Goal: Contribute content: Contribute content

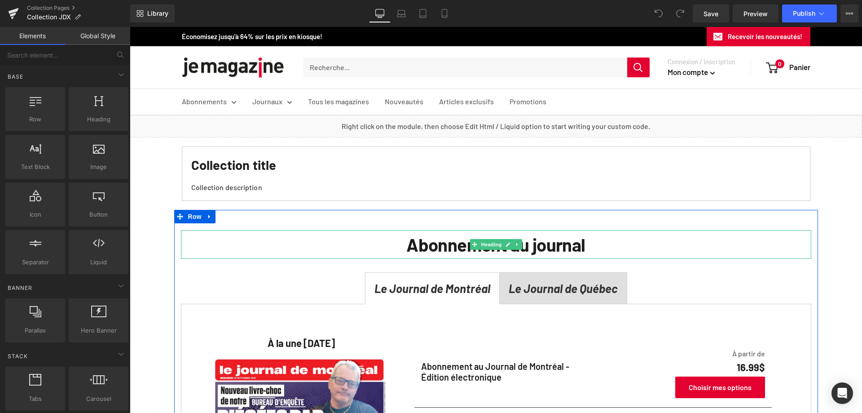
click at [522, 255] on h2 "Abonnement au journal" at bounding box center [496, 244] width 630 height 29
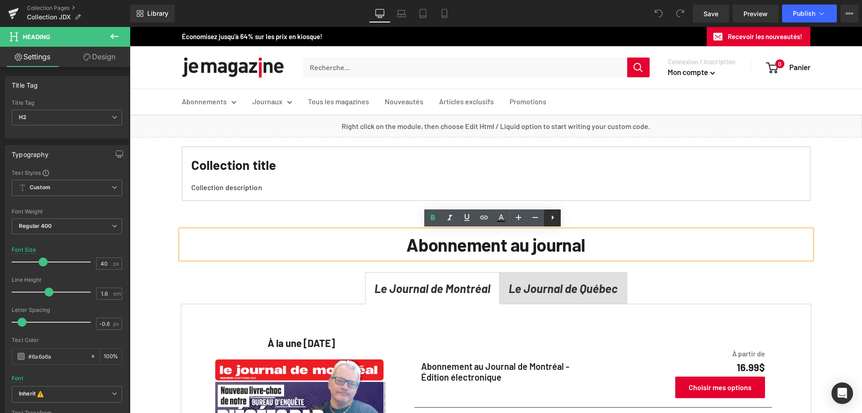
click at [555, 220] on icon at bounding box center [552, 217] width 11 height 11
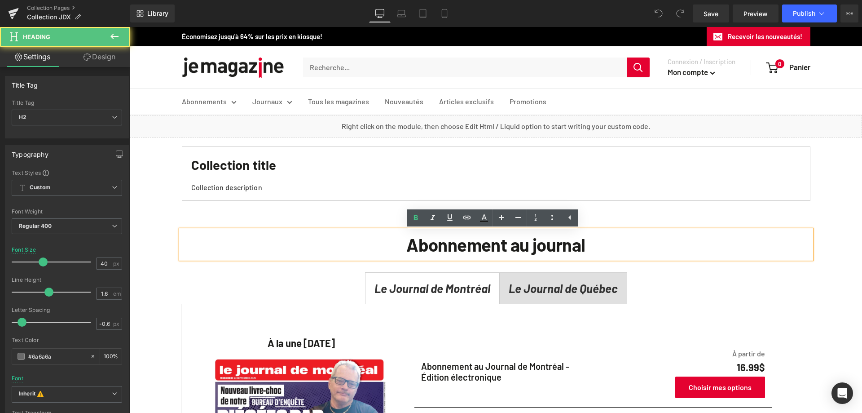
click at [576, 254] on b "Abonnement au journal" at bounding box center [495, 244] width 179 height 22
drag, startPoint x: 629, startPoint y: 239, endPoint x: 722, endPoint y: 242, distance: 93.0
click at [630, 239] on h2 "Abonnement au journal" at bounding box center [496, 244] width 630 height 29
click at [717, 210] on div "Abonnement au journal Heading Le Journal de Montréal Text Block Le Journal de Q…" at bounding box center [496, 416] width 644 height 413
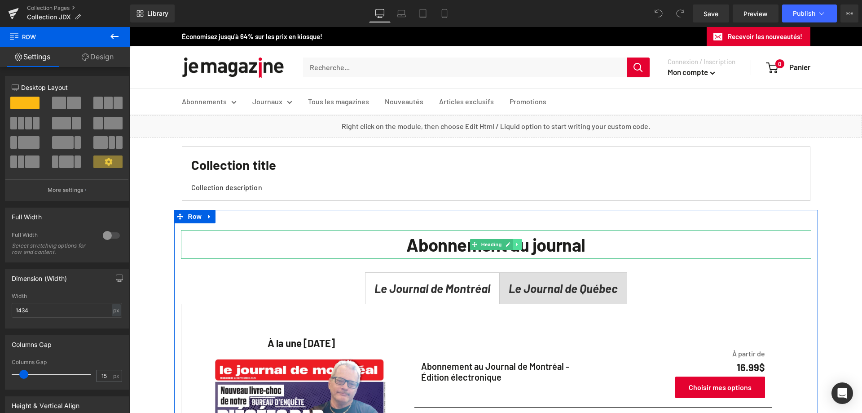
click at [516, 245] on icon at bounding box center [516, 243] width 1 height 3
click at [519, 246] on icon at bounding box center [521, 244] width 5 height 5
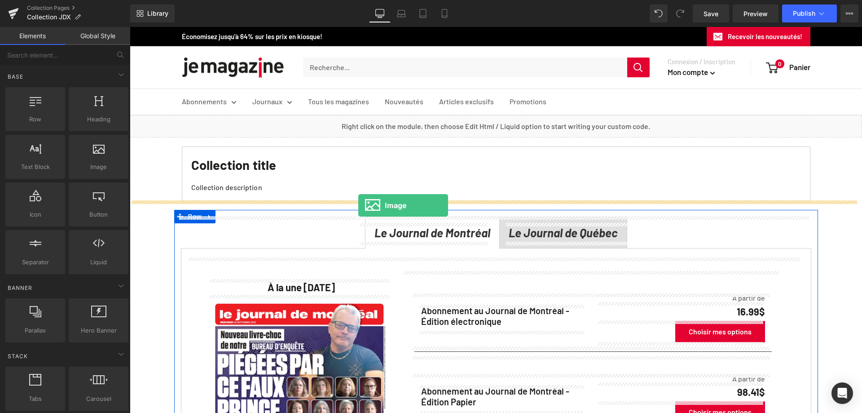
drag, startPoint x: 221, startPoint y: 186, endPoint x: 358, endPoint y: 205, distance: 138.3
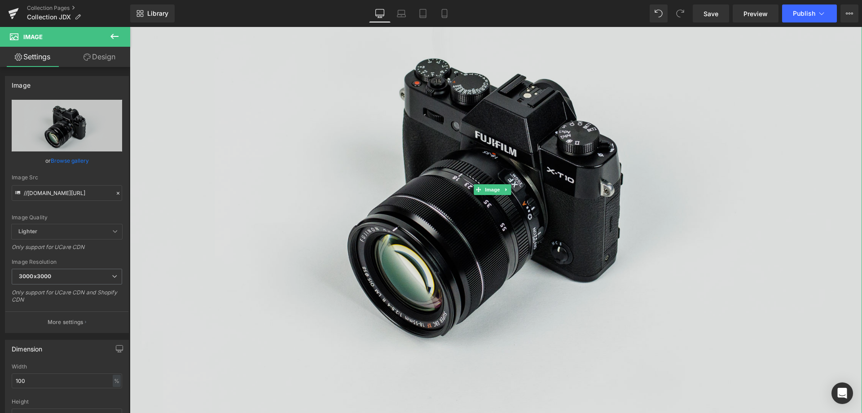
scroll to position [269, 0]
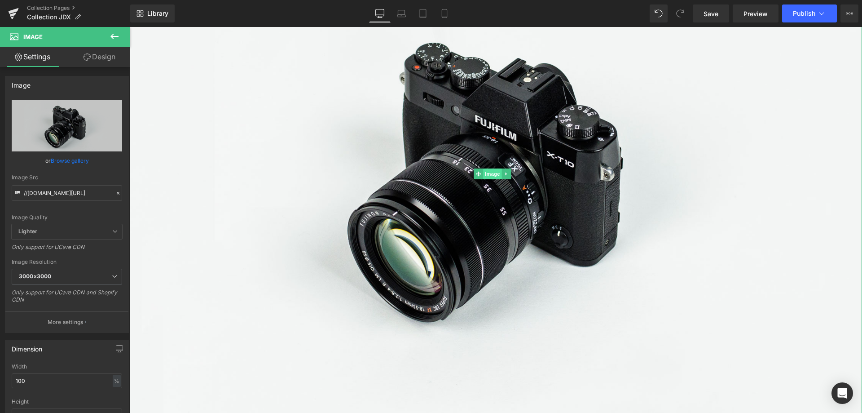
click at [496, 173] on span "Image" at bounding box center [492, 173] width 19 height 11
click at [82, 163] on link "Browse gallery" at bounding box center [70, 161] width 38 height 16
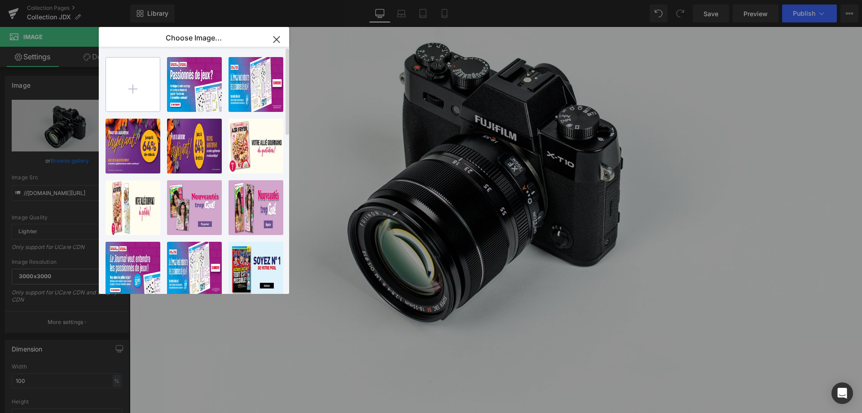
click at [140, 91] on input "file" at bounding box center [133, 84] width 54 height 54
type input "C:\fakepath\Q25145_JDX_Campagne-SB-Magazine_1600X400_FINAL.jpg"
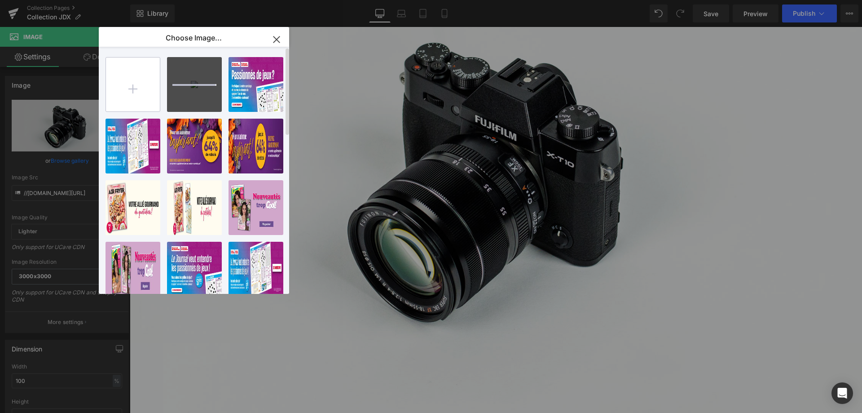
click at [141, 87] on input "file" at bounding box center [133, 84] width 54 height 54
type input "C:\fakepath\Q25145_JDX_Campagne-SB-Magazine_7350X400_FINAL.jpg"
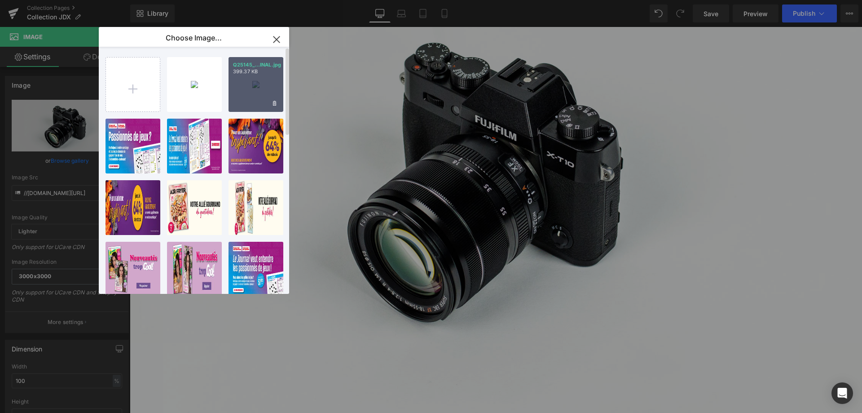
click at [249, 85] on div "Q25145_...INAL.jpg 399.37 KB" at bounding box center [256, 84] width 55 height 55
type input "[URL][DOMAIN_NAME]"
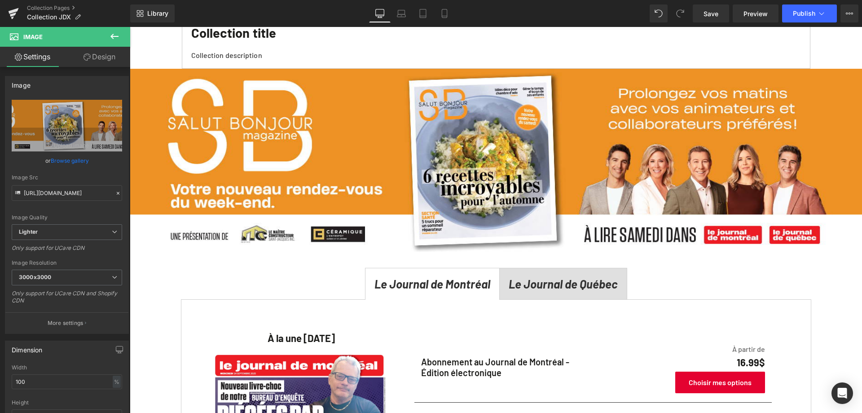
scroll to position [135, 0]
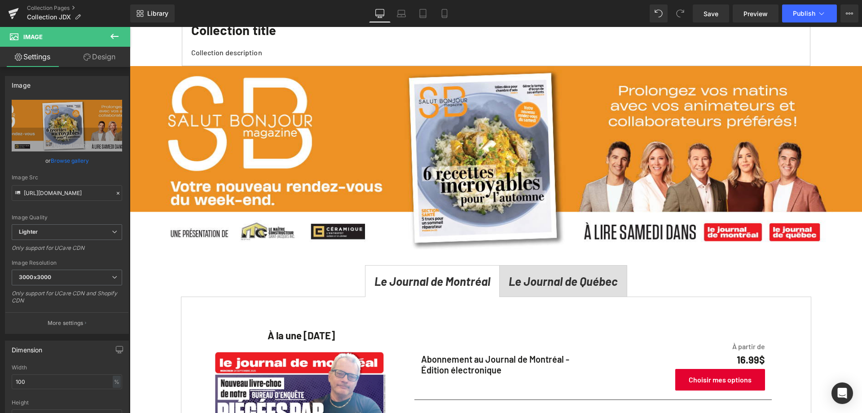
click at [115, 35] on icon at bounding box center [114, 36] width 11 height 11
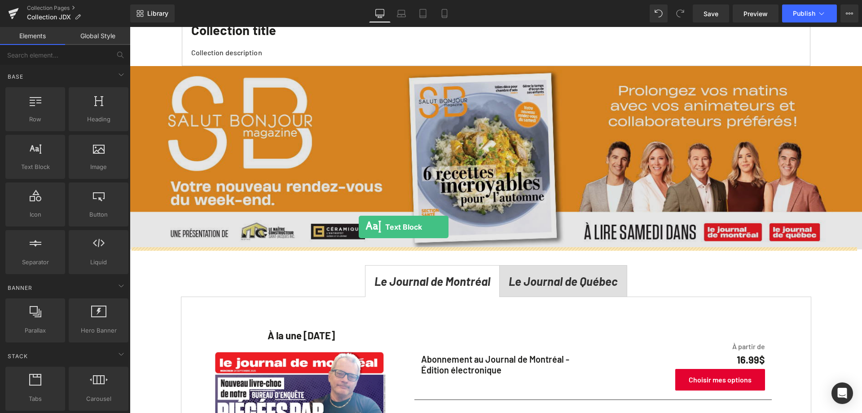
drag, startPoint x: 145, startPoint y: 173, endPoint x: 359, endPoint y: 227, distance: 220.7
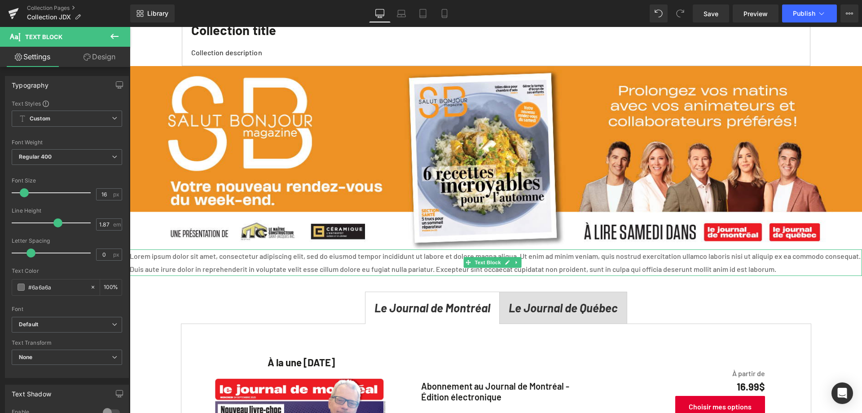
click at [259, 259] on p "Lorem ipsum dolor sit amet, consectetur adipiscing elit, sed do eiusmod tempor …" at bounding box center [496, 262] width 732 height 27
click at [96, 53] on link "Design" at bounding box center [99, 57] width 65 height 20
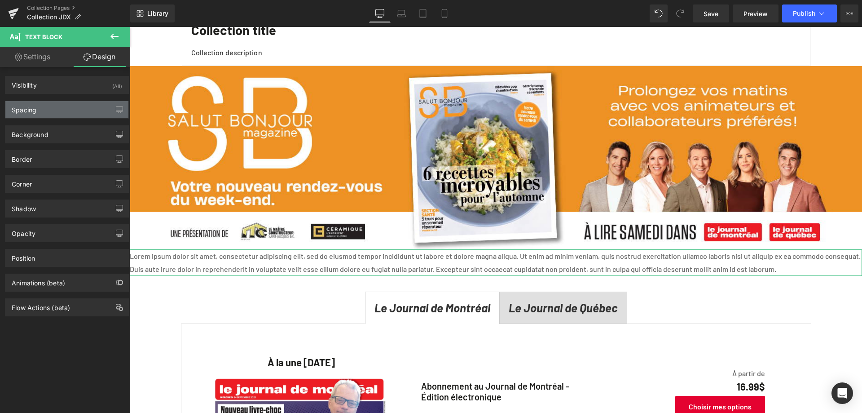
click at [40, 108] on div "Spacing" at bounding box center [66, 109] width 123 height 17
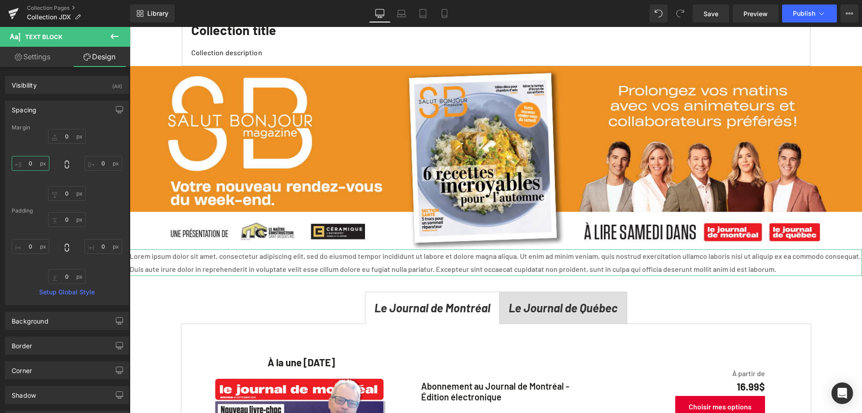
click at [34, 163] on input "0" at bounding box center [31, 163] width 38 height 15
type input "40"
click at [99, 163] on input "0" at bounding box center [103, 163] width 38 height 15
type input "40"
click at [104, 132] on div "0px 0 40 40 0px 0 40 40" at bounding box center [67, 165] width 110 height 72
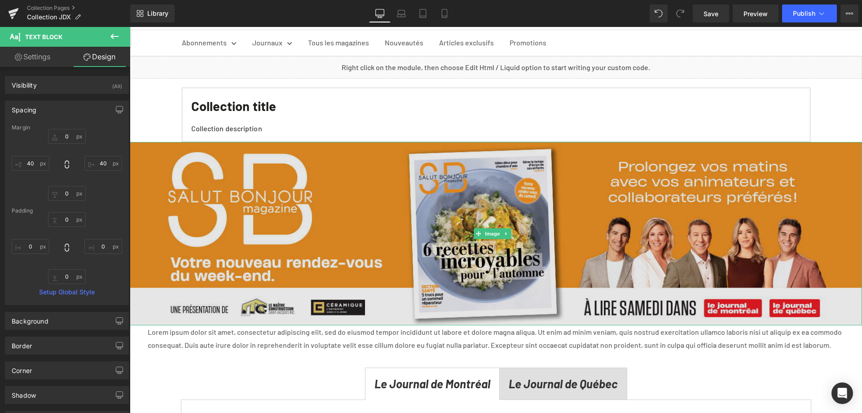
scroll to position [45, 0]
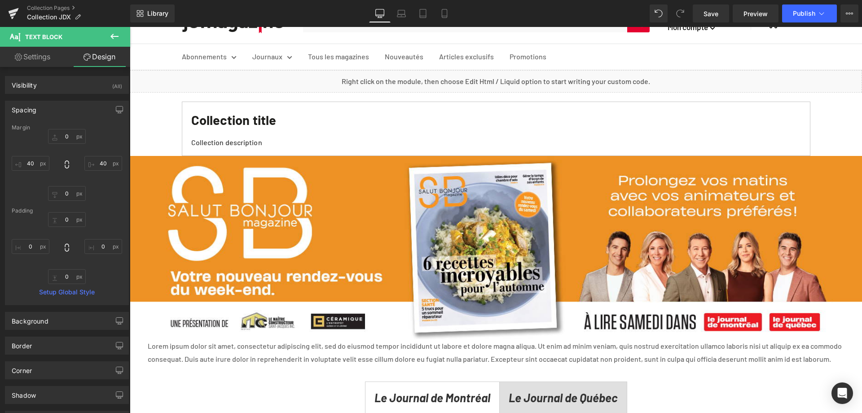
click at [117, 35] on icon at bounding box center [114, 36] width 11 height 11
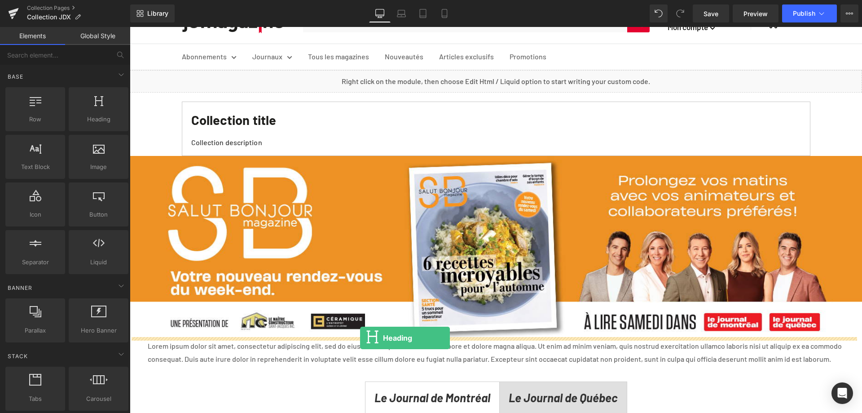
drag, startPoint x: 229, startPoint y: 144, endPoint x: 360, endPoint y: 338, distance: 234.1
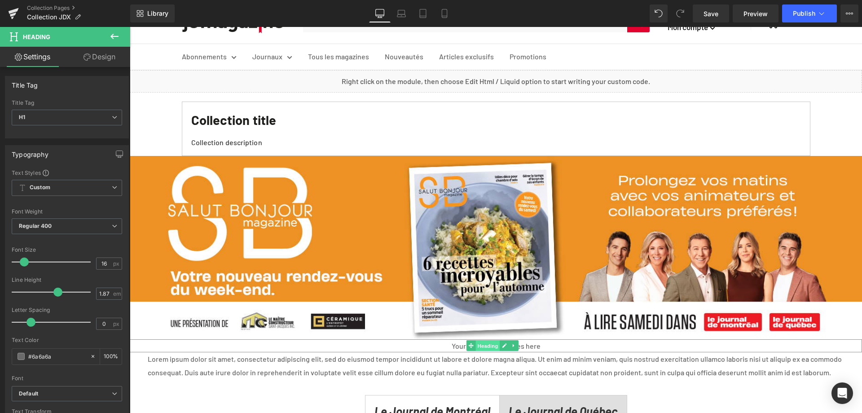
click at [487, 346] on span "Heading" at bounding box center [488, 345] width 24 height 11
click at [95, 59] on link "Design" at bounding box center [99, 57] width 65 height 20
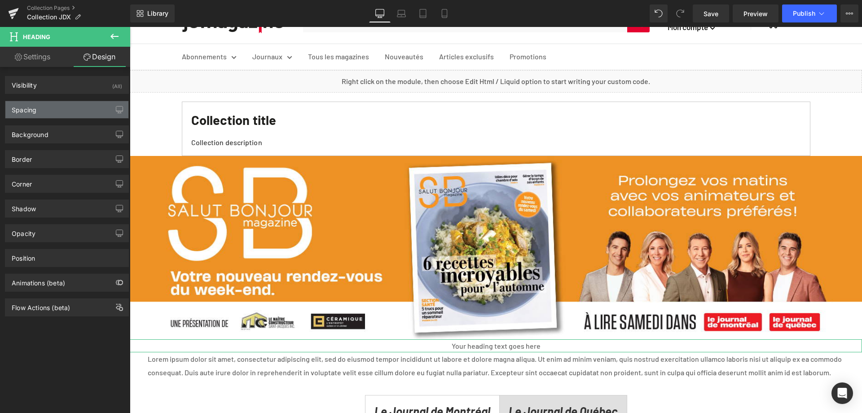
click at [31, 112] on div "Spacing" at bounding box center [24, 107] width 25 height 13
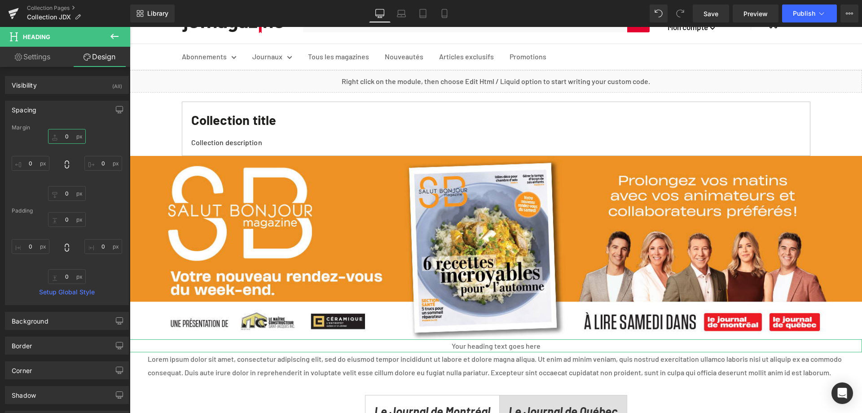
click at [66, 134] on input "0" at bounding box center [67, 136] width 38 height 15
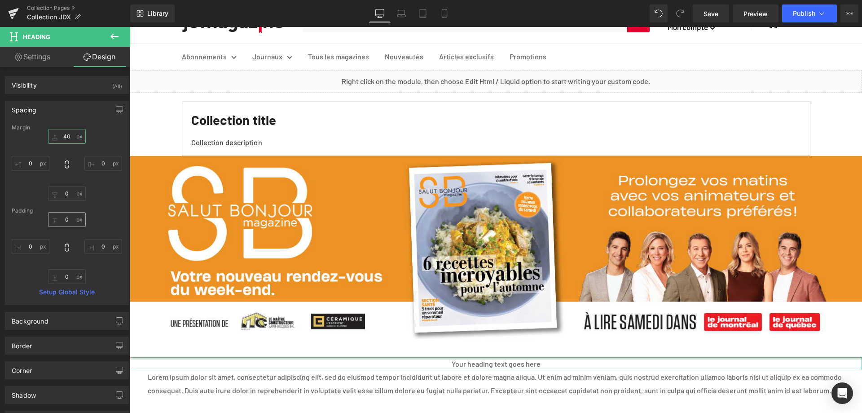
type input "40"
click at [69, 220] on input "0" at bounding box center [67, 219] width 38 height 15
click at [71, 193] on input "0" at bounding box center [67, 193] width 38 height 15
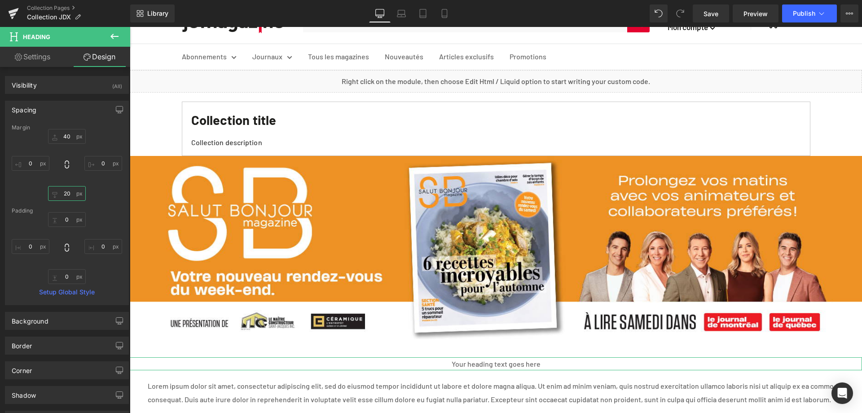
type input "20"
click at [79, 113] on div "Spacing" at bounding box center [66, 109] width 123 height 17
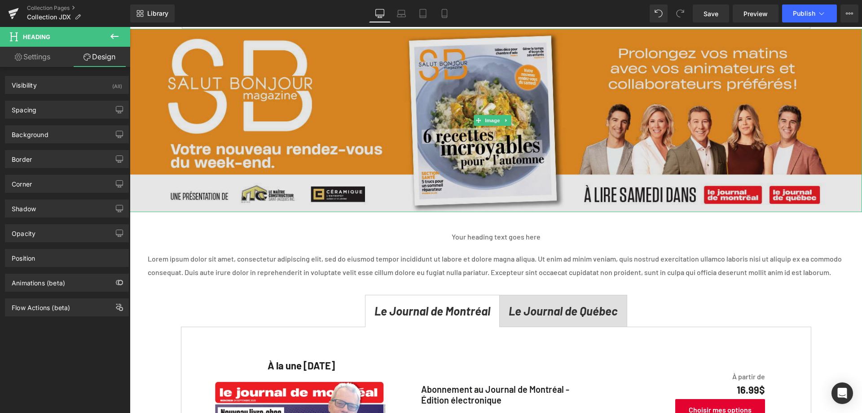
scroll to position [180, 0]
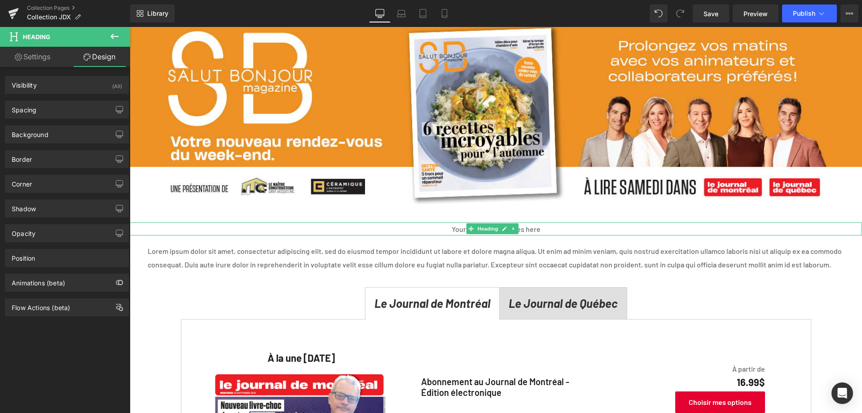
click at [451, 226] on h1 "Your heading text goes here" at bounding box center [496, 228] width 732 height 13
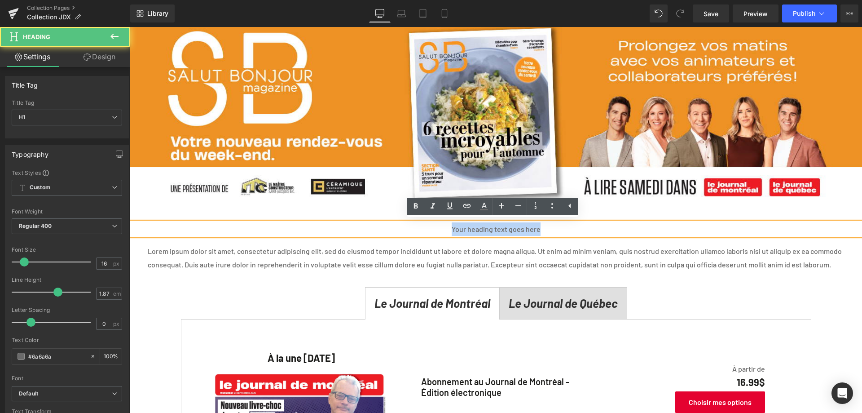
drag, startPoint x: 440, startPoint y: 229, endPoint x: 552, endPoint y: 227, distance: 112.3
click at [552, 227] on h1 "Your heading text goes here" at bounding box center [496, 228] width 732 height 13
paste div
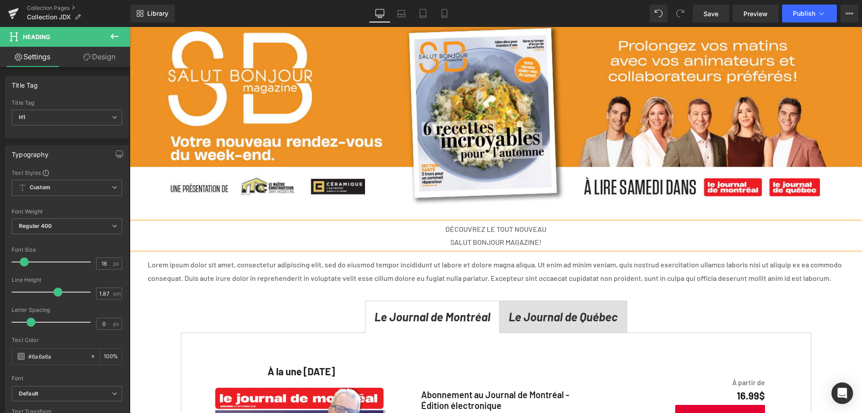
click at [443, 241] on div "SALUT BONJOUR MAGAZINE!" at bounding box center [496, 241] width 732 height 13
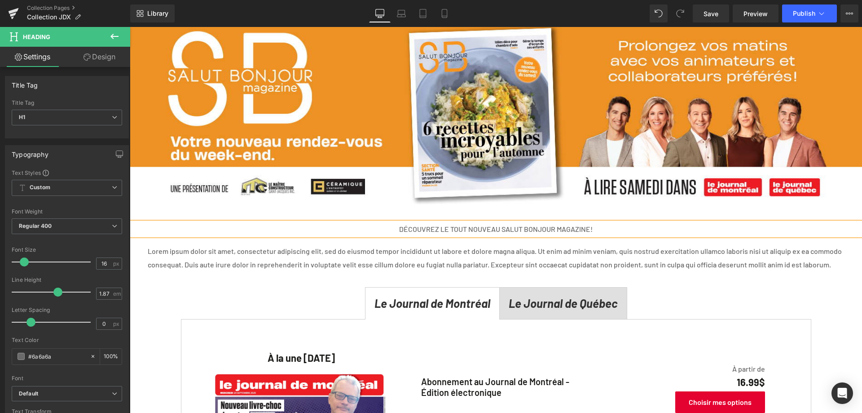
drag, startPoint x: 267, startPoint y: 260, endPoint x: 168, endPoint y: 250, distance: 98.9
click at [267, 260] on p "Lorem ipsum dolor sit amet, consectetur adipiscing elit, sed do eiusmod tempor …" at bounding box center [496, 257] width 696 height 27
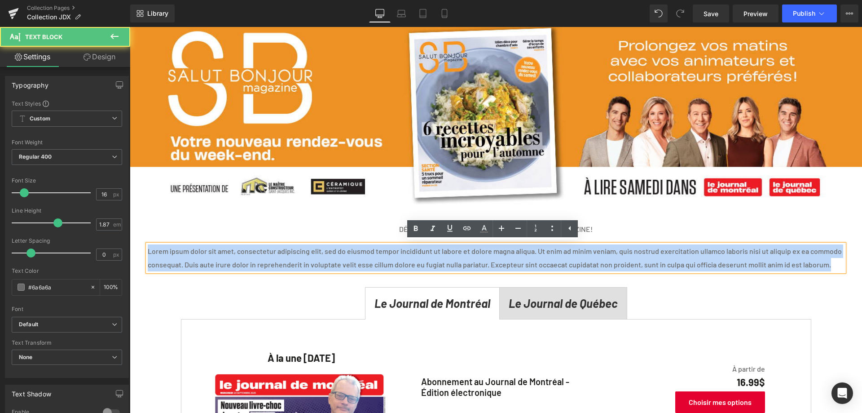
drag, startPoint x: 149, startPoint y: 248, endPoint x: 186, endPoint y: 282, distance: 50.6
click at [186, 271] on p "Lorem ipsum dolor sit amet, consectetur adipiscing elit, sed do eiusmod tempor …" at bounding box center [496, 257] width 696 height 27
paste div
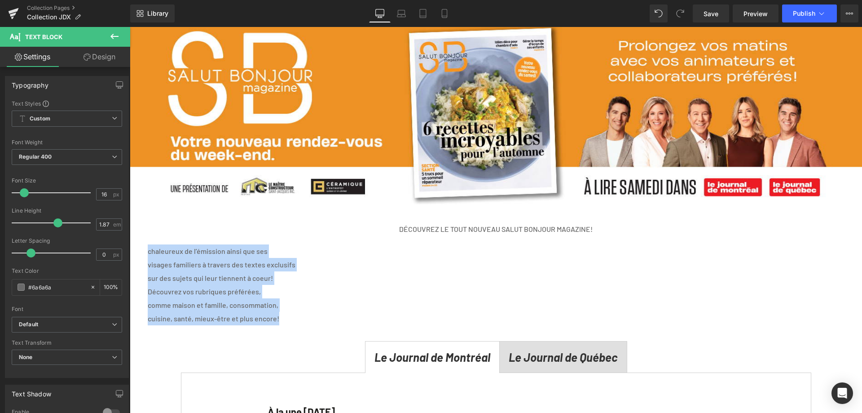
drag, startPoint x: 280, startPoint y: 315, endPoint x: 145, endPoint y: 252, distance: 149.2
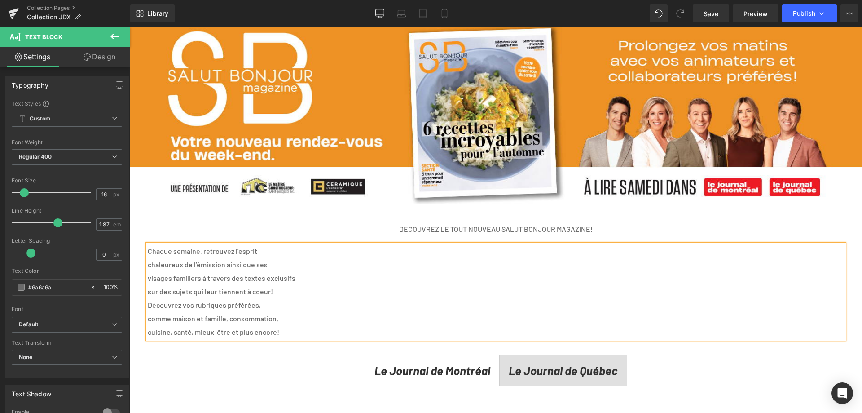
click at [148, 266] on div "Chaque semaine, retrouvez l’esprit chaleureux de l’émission ainsi que ses vis…" at bounding box center [496, 291] width 696 height 94
click at [150, 262] on p "chaleureux de l’émission ainsi que ses" at bounding box center [496, 264] width 696 height 13
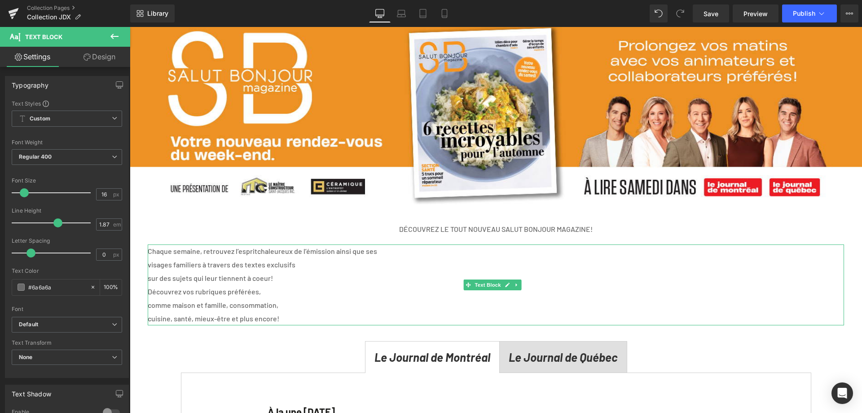
click at [150, 262] on p "visages familiers à travers des textes exclusifs" at bounding box center [496, 264] width 696 height 13
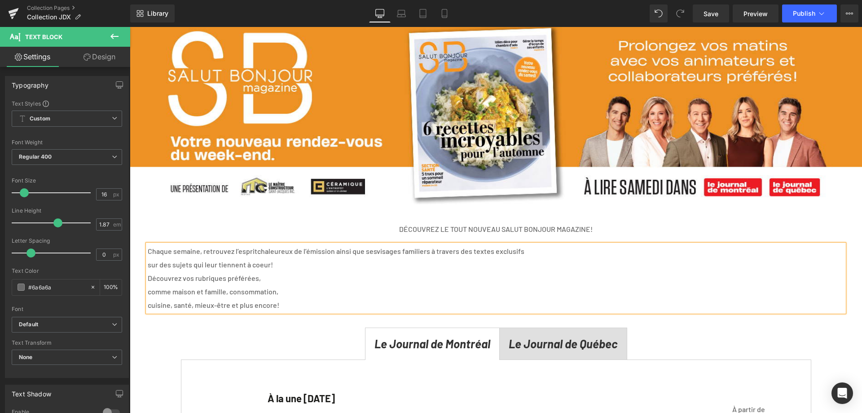
click at [150, 262] on p "sur des sujets qui leur tiennent à coeur!" at bounding box center [496, 264] width 696 height 13
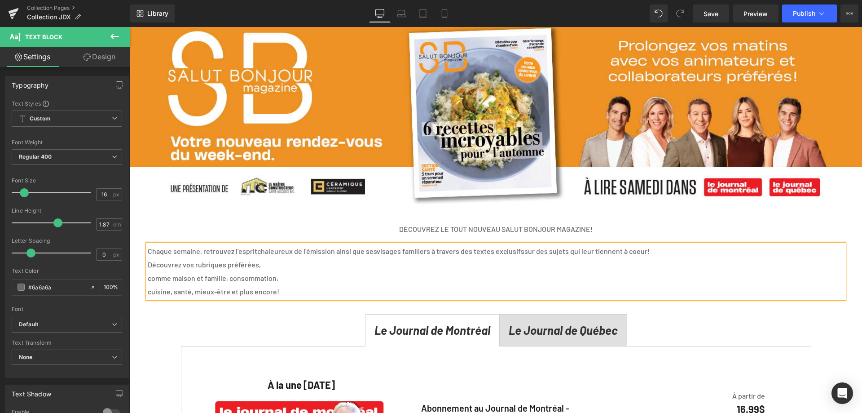
click at [150, 278] on p "comme maison et famille, consommation," at bounding box center [496, 277] width 696 height 13
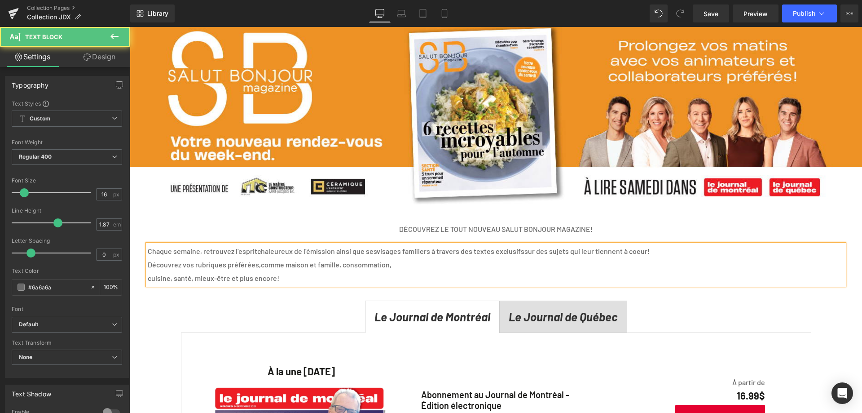
click at [149, 278] on p "cuisine, santé, mieux-être et plus encore!" at bounding box center [496, 277] width 696 height 13
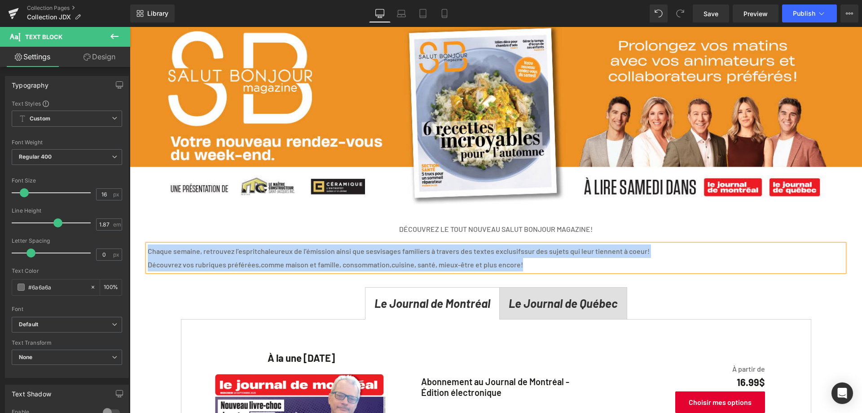
drag, startPoint x: 540, startPoint y: 264, endPoint x: 145, endPoint y: 246, distance: 395.5
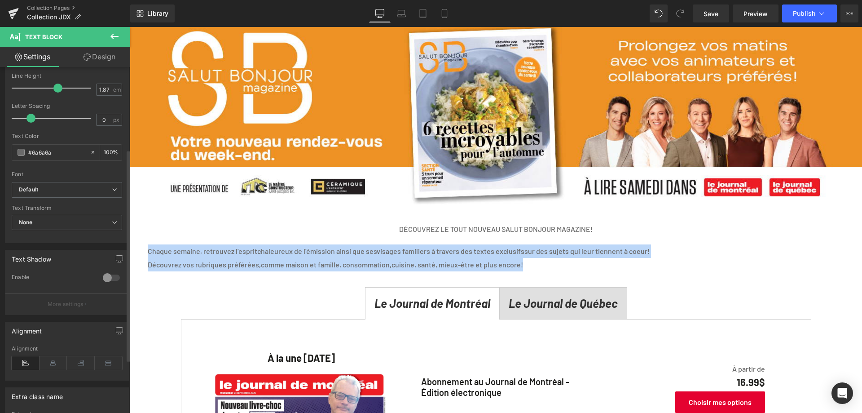
scroll to position [222, 0]
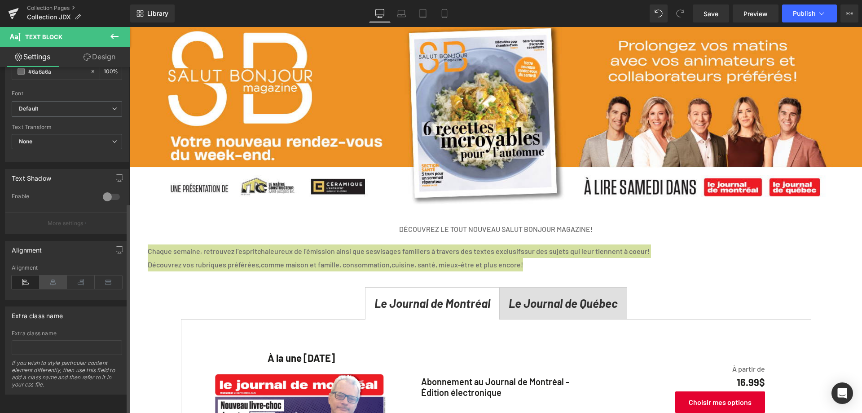
click at [49, 280] on icon at bounding box center [54, 281] width 28 height 13
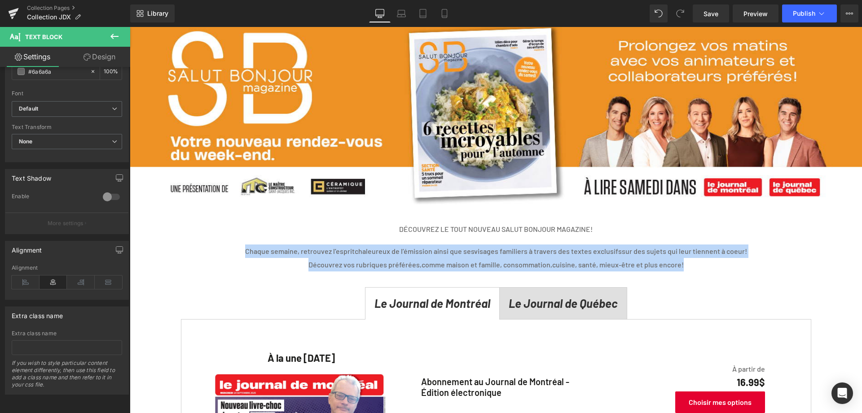
click at [812, 230] on h1 "DÉCOUVREZ LE TOUT NOUVEAU SALUT BONJOUR MAGAZINE!" at bounding box center [496, 228] width 732 height 13
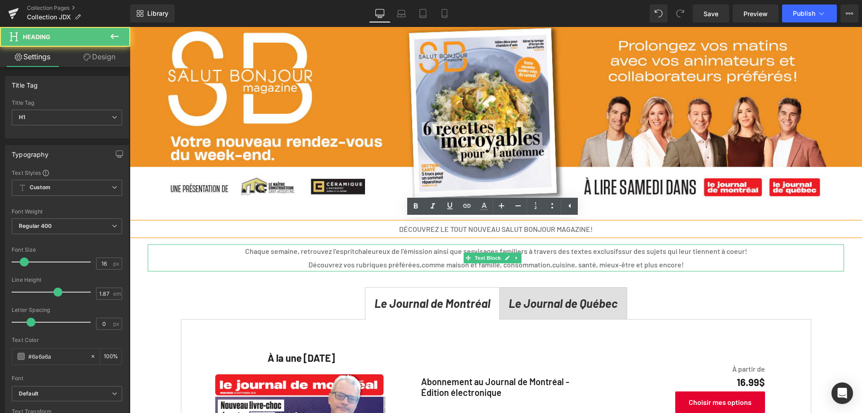
click at [734, 248] on span "sur des sujets qui leur tiennent à coeur!" at bounding box center [684, 250] width 125 height 9
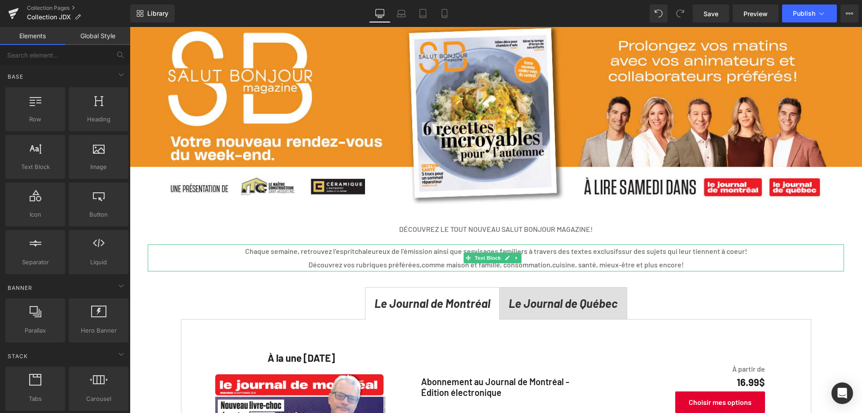
click at [737, 250] on span "sur des sujets qui leur tiennent à coeur!" at bounding box center [684, 250] width 125 height 9
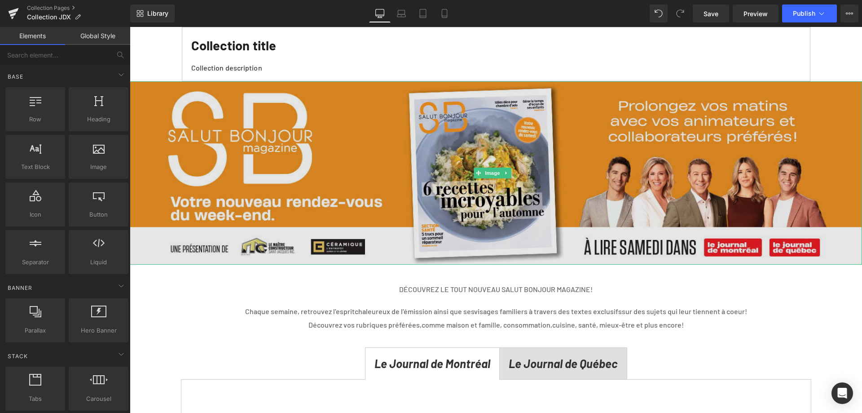
scroll to position [135, 0]
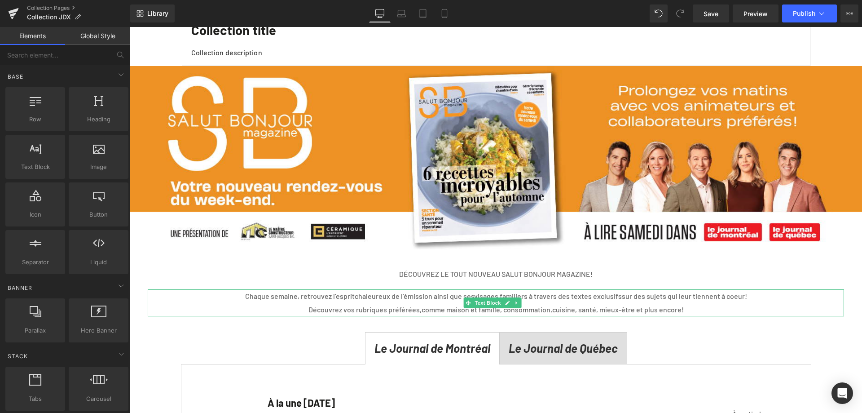
click at [417, 303] on p "Découvrez vos rubriques préférées, comme maison et famille, consommation, cuisi…" at bounding box center [496, 309] width 696 height 13
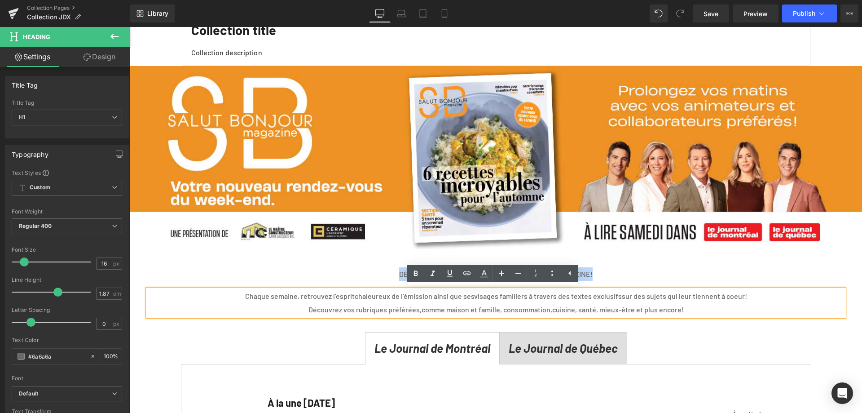
drag, startPoint x: 385, startPoint y: 271, endPoint x: 616, endPoint y: 262, distance: 231.4
click at [485, 273] on icon at bounding box center [484, 272] width 5 height 5
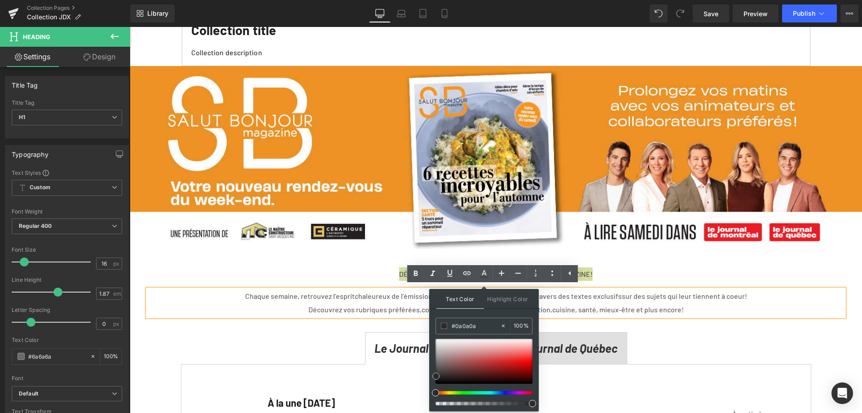
type input "#000000"
drag, startPoint x: 435, startPoint y: 362, endPoint x: 431, endPoint y: 390, distance: 28.2
click at [431, 390] on div "Text Color Highlight Color rgba(0, 0, 0, 1) #000000 100 % transparent transpare…" at bounding box center [484, 350] width 110 height 122
click at [410, 274] on link at bounding box center [415, 273] width 17 height 17
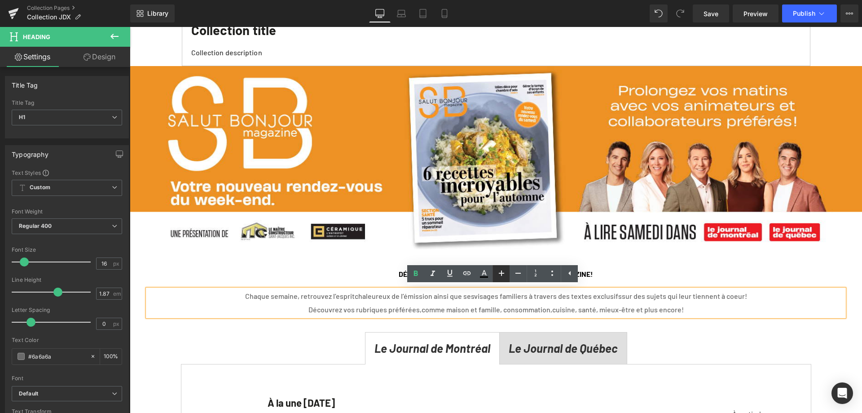
click at [502, 273] on icon at bounding box center [501, 273] width 11 height 11
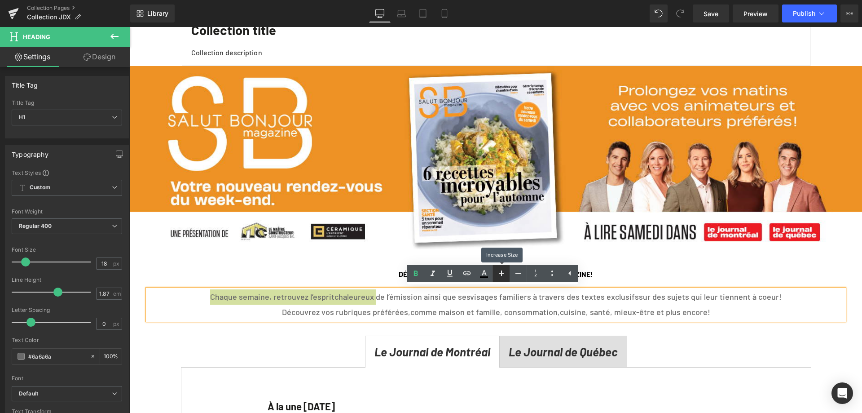
click at [502, 273] on icon at bounding box center [501, 273] width 11 height 11
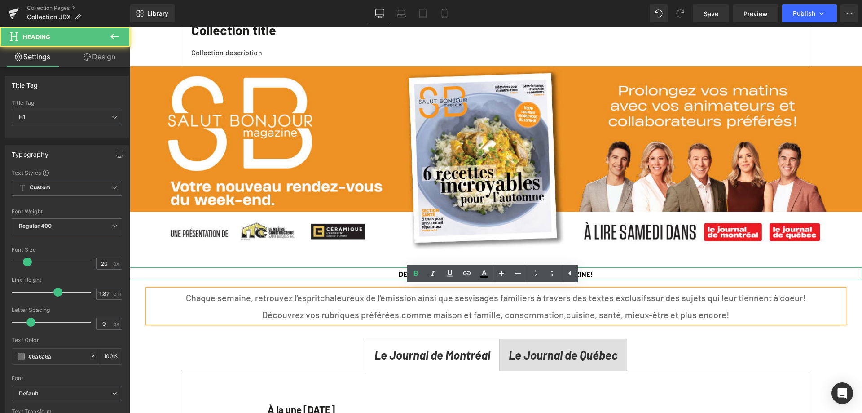
click at [399, 273] on span "DÉCOUVREZ LE TOUT NOUVEAU SALUT BONJOUR MAGAZINE!" at bounding box center [496, 273] width 194 height 9
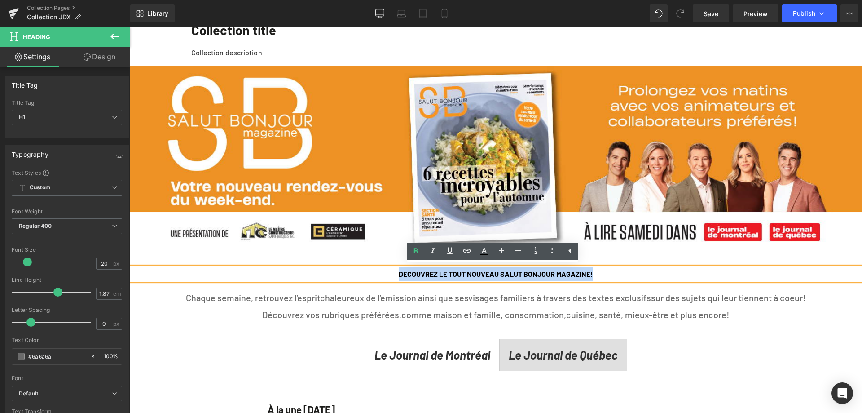
drag, startPoint x: 378, startPoint y: 274, endPoint x: 621, endPoint y: 277, distance: 243.4
click at [621, 277] on h1 "DÉCOUVREZ LE TOUT NOUVEAU SALUT BONJOUR MAGAZINE!" at bounding box center [496, 273] width 732 height 13
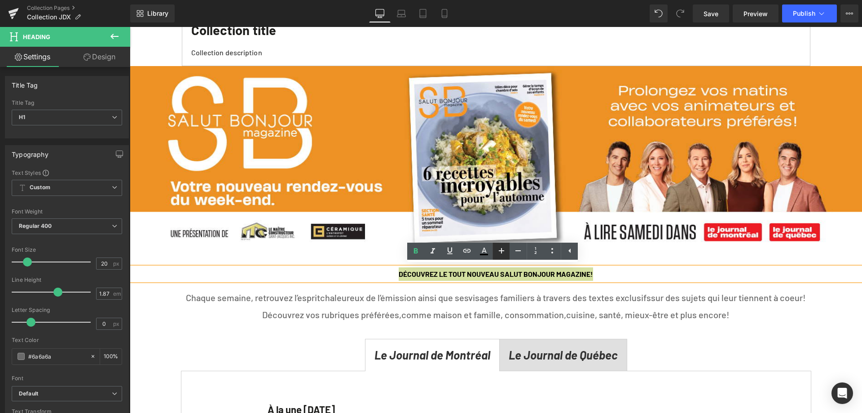
click at [504, 250] on icon at bounding box center [501, 250] width 11 height 11
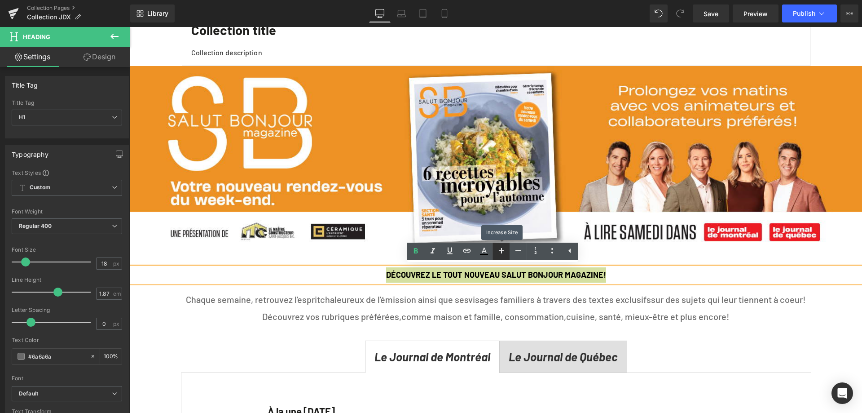
click at [504, 250] on icon at bounding box center [501, 250] width 11 height 11
type input "20"
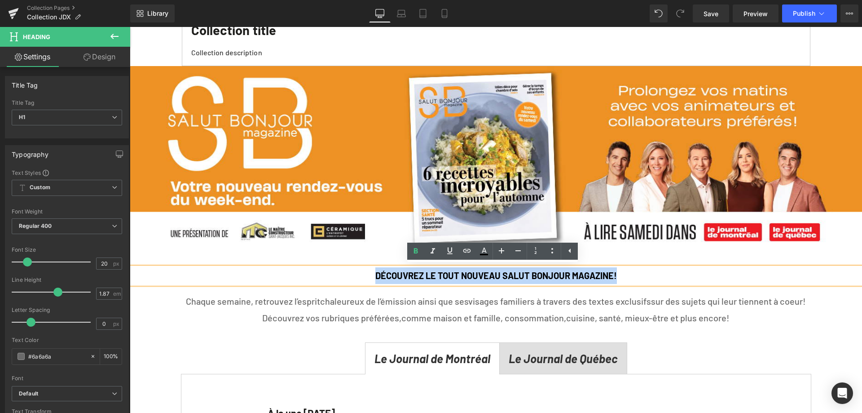
click at [380, 301] on span "chaleureux de l’émission ainsi que ses" at bounding box center [394, 300] width 148 height 11
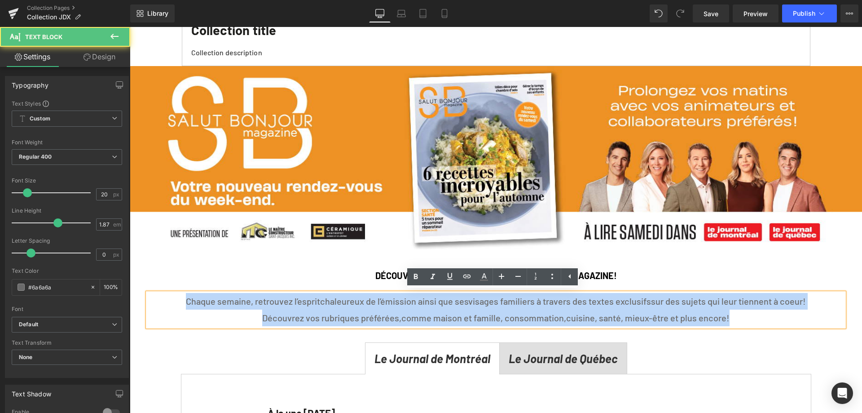
drag, startPoint x: 172, startPoint y: 299, endPoint x: 756, endPoint y: 322, distance: 584.5
click at [756, 322] on div "Chaque semaine, retrouvez l’esprit chaleureux de l’émission ainsi que ses visag…" at bounding box center [496, 310] width 696 height 34
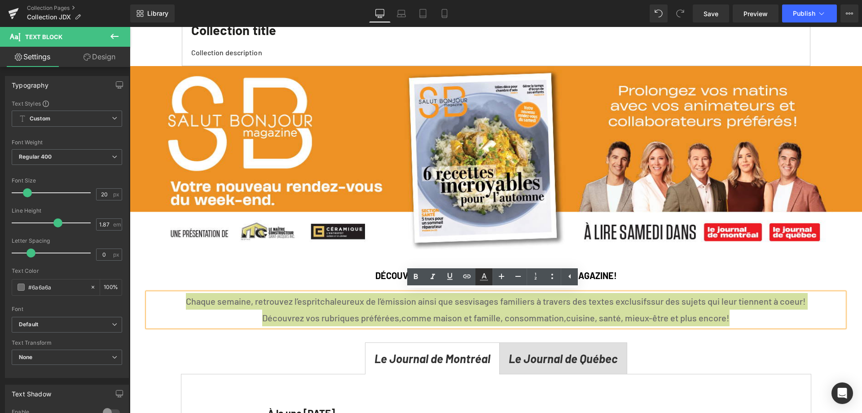
click at [491, 278] on link at bounding box center [483, 276] width 17 height 17
type input "#6a6a6a"
type input "100"
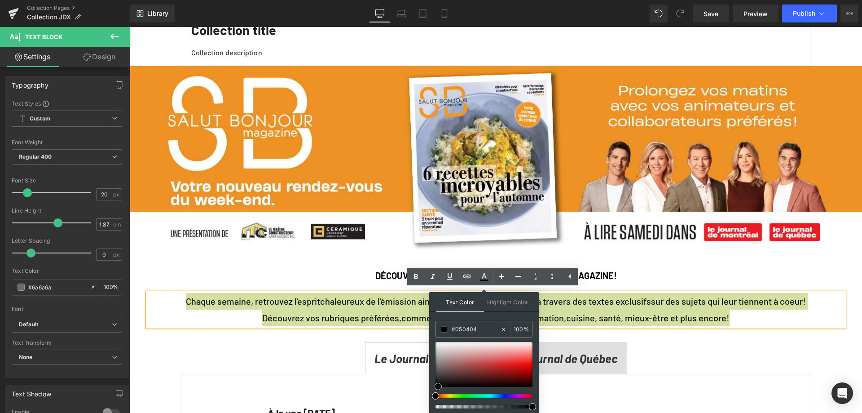
type input "#000000"
drag, startPoint x: 434, startPoint y: 369, endPoint x: 430, endPoint y: 396, distance: 26.7
click at [430, 396] on div "Text Color Highlight Color rgba(0, 0, 0, 1) #000000 100 % transparent transpare…" at bounding box center [484, 353] width 110 height 122
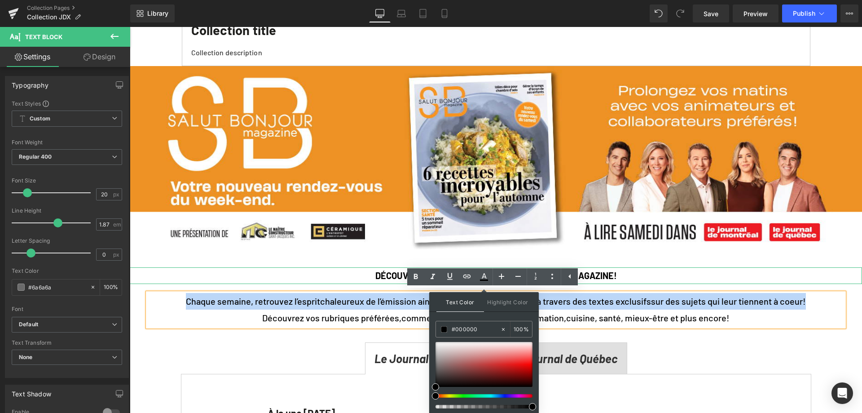
click at [212, 274] on h1 "DÉCOUVREZ LE TOUT NOUVEAU SALUT BONJOUR MAGAZINE!" at bounding box center [496, 275] width 732 height 17
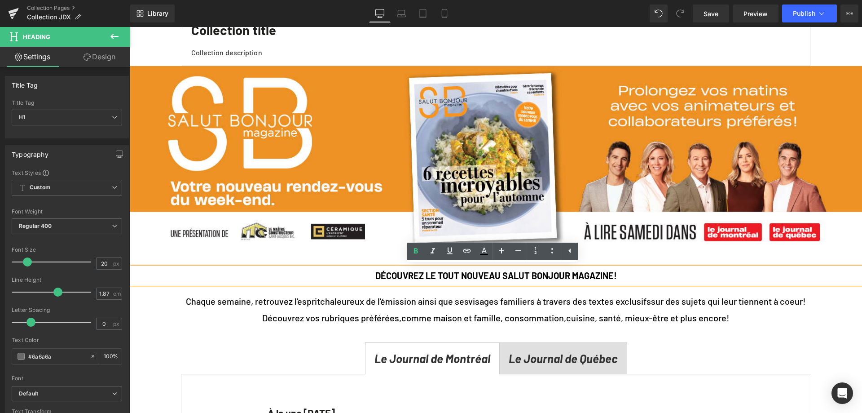
click at [491, 313] on span "comme maison et famille, consommation," at bounding box center [483, 317] width 165 height 11
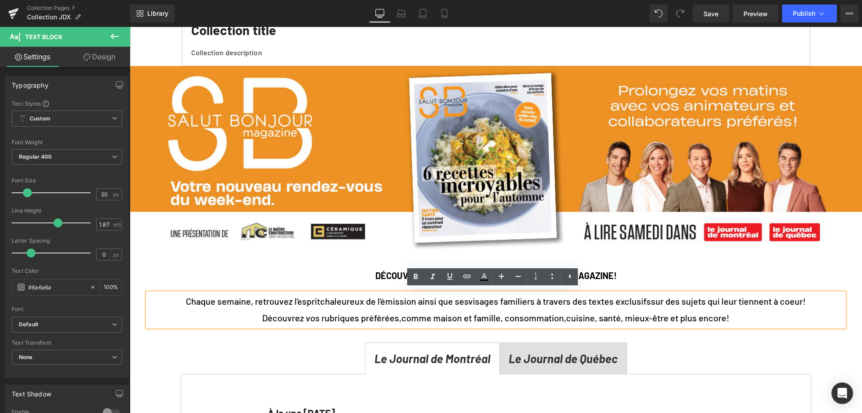
click at [777, 316] on p "Découvrez vos rubriques préférées, comme maison et famille, consommation, cuisi…" at bounding box center [496, 317] width 696 height 17
click at [805, 278] on h1 "DÉCOUVREZ LE TOUT NOUVEAU SALUT BONJOUR MAGAZINE!" at bounding box center [496, 275] width 732 height 17
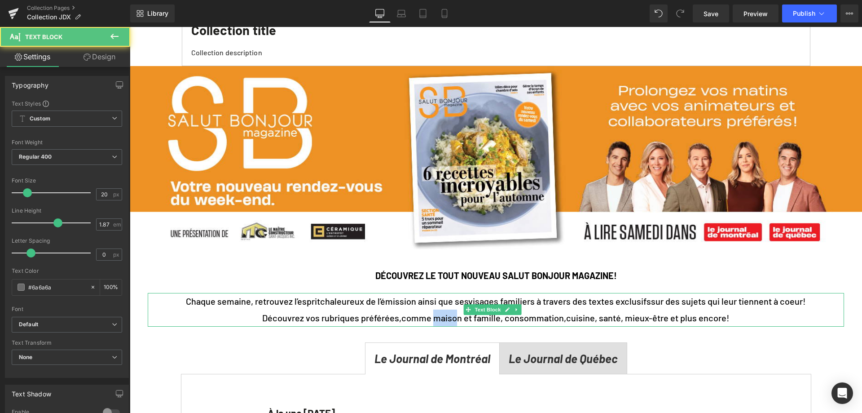
click at [456, 317] on span "comme maison et famille, consommation," at bounding box center [483, 317] width 165 height 11
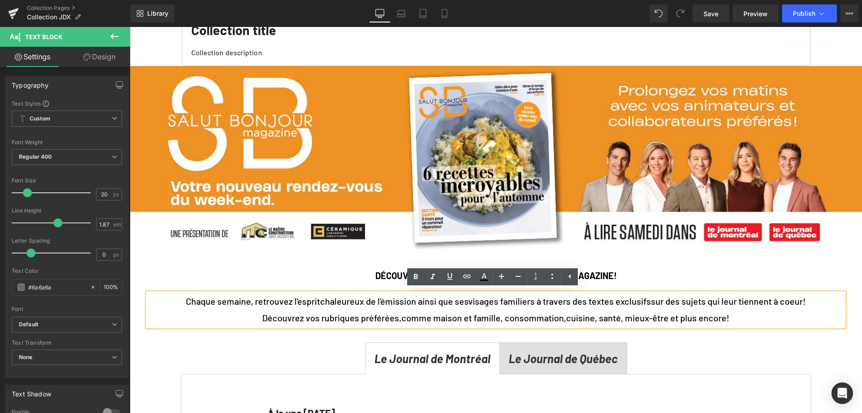
click at [484, 317] on span "comme maison et famille, consommation," at bounding box center [483, 317] width 165 height 11
drag, startPoint x: 433, startPoint y: 316, endPoint x: 497, endPoint y: 315, distance: 63.8
click at [497, 315] on span "comme maison et famille, consommation," at bounding box center [483, 317] width 165 height 11
click at [416, 277] on icon at bounding box center [416, 276] width 4 height 5
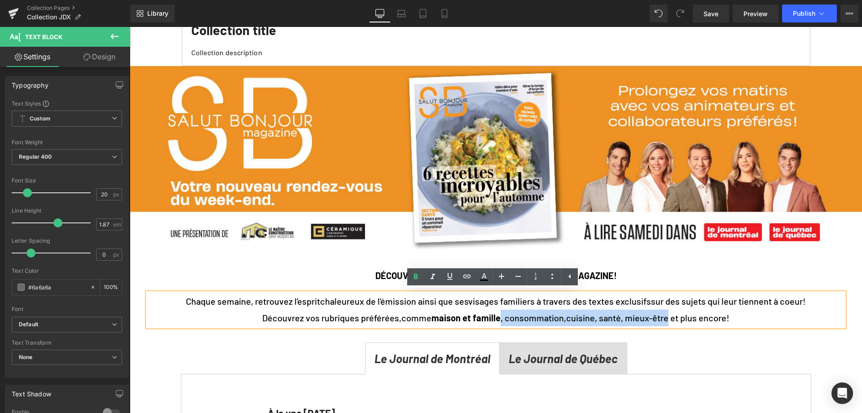
drag, startPoint x: 501, startPoint y: 318, endPoint x: 671, endPoint y: 315, distance: 170.2
click at [671, 315] on span "Découvrez vos rubriques préférées, comme maison et famille , consommation, cuis…" at bounding box center [495, 317] width 467 height 11
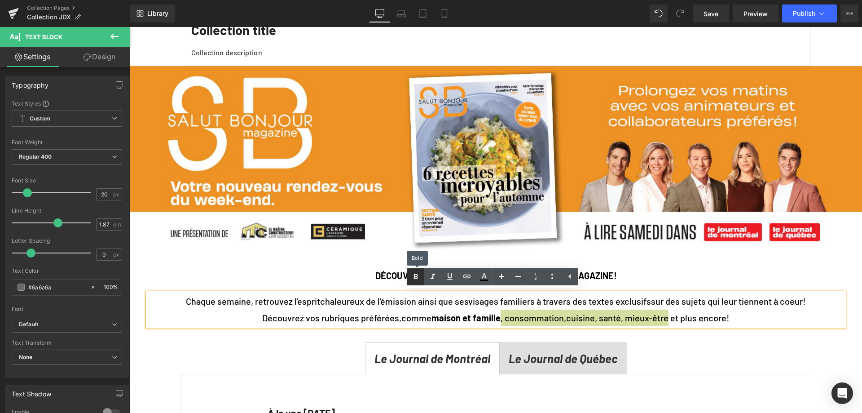
click at [414, 277] on icon at bounding box center [416, 276] width 4 height 5
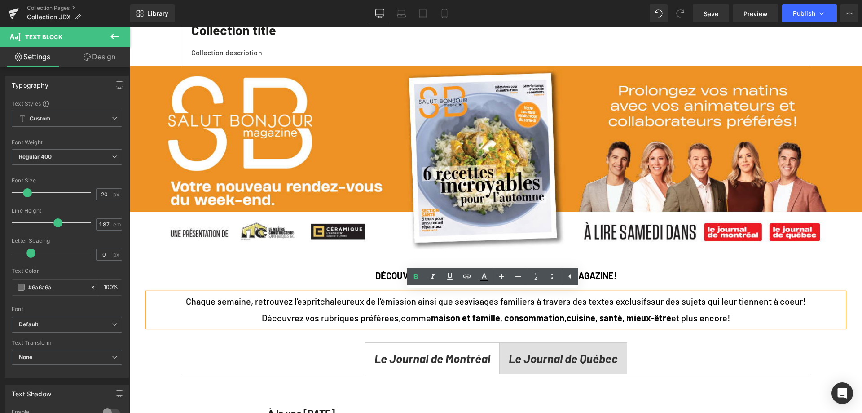
click at [359, 315] on span "Découvrez vos rubriques préférées, comme maison et famille , consommation, cuis…" at bounding box center [496, 317] width 469 height 11
click at [793, 312] on p "Découvrez vos rubriques préférées, comme maison et famille , consommation, cuis…" at bounding box center [496, 317] width 696 height 17
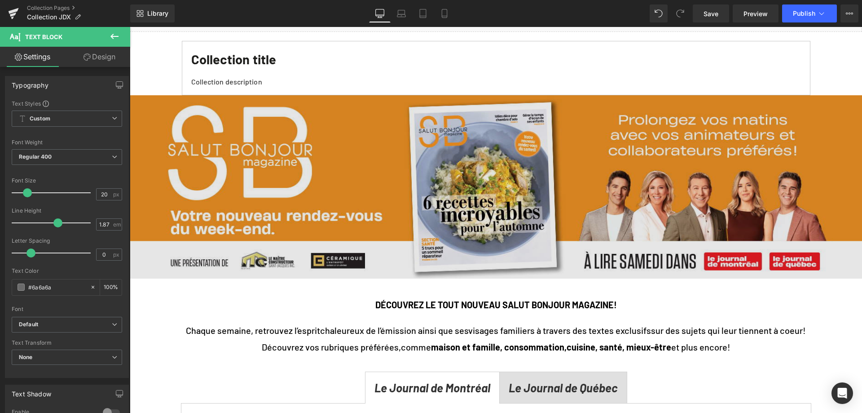
scroll to position [90, 0]
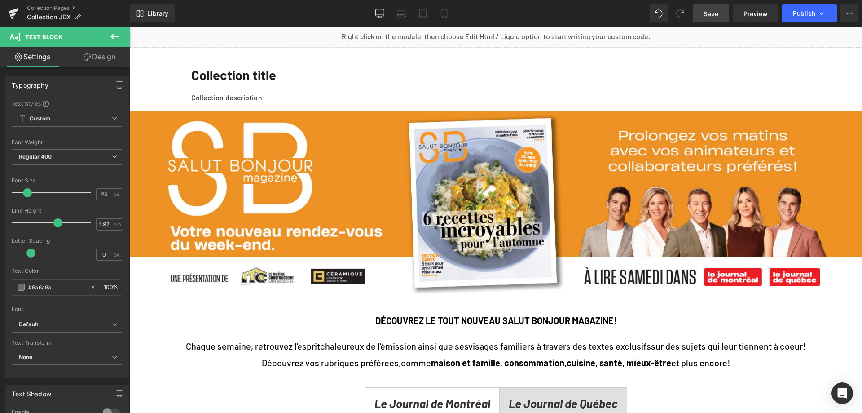
click at [716, 14] on span "Save" at bounding box center [711, 13] width 15 height 9
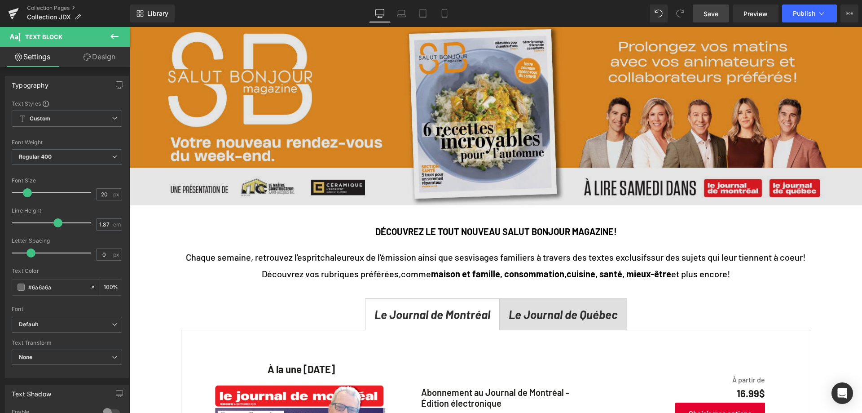
scroll to position [180, 0]
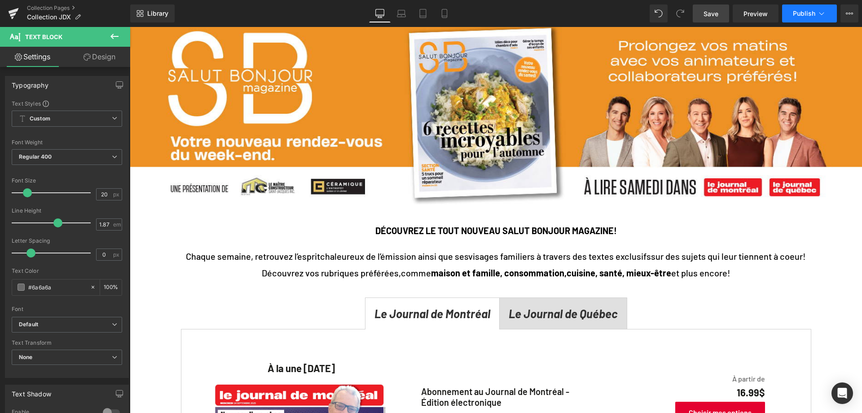
click at [798, 14] on span "Publish" at bounding box center [804, 13] width 22 height 7
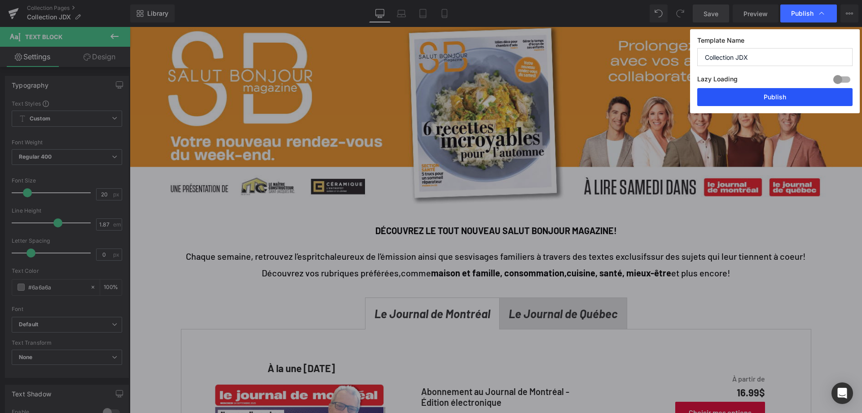
click at [786, 102] on button "Publish" at bounding box center [774, 97] width 155 height 18
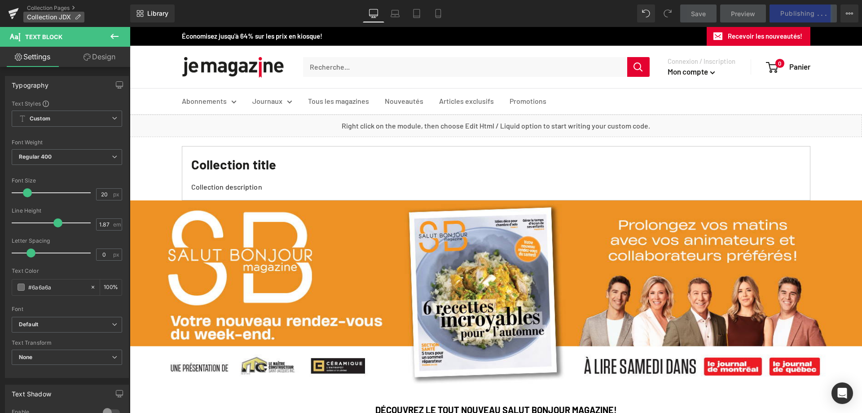
scroll to position [0, 0]
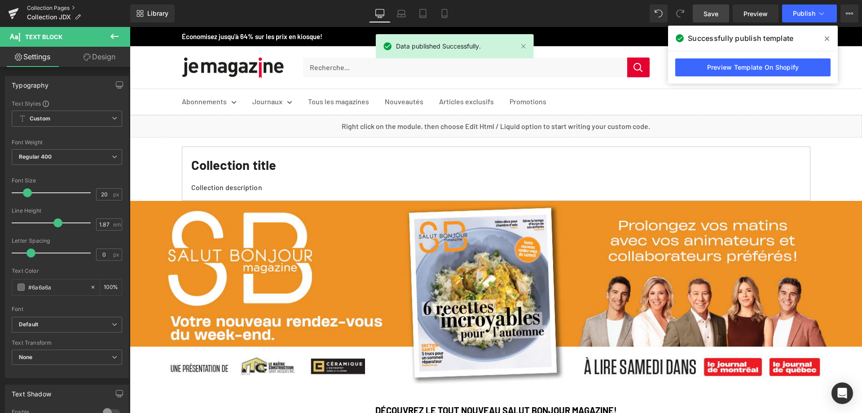
click at [44, 5] on link "Collection Pages" at bounding box center [78, 7] width 103 height 7
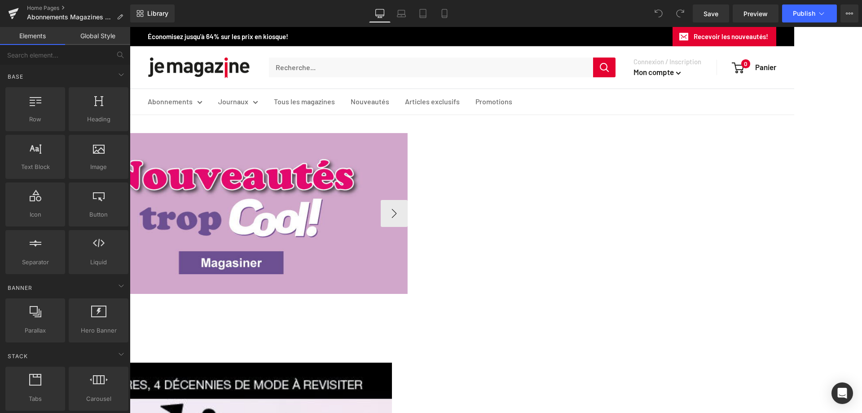
click at [130, 27] on span "Image" at bounding box center [130, 27] width 0 height 0
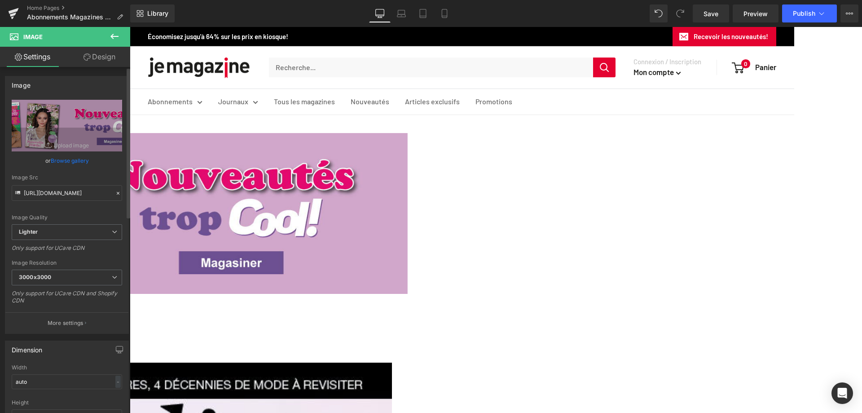
click at [65, 161] on link "Browse gallery" at bounding box center [70, 161] width 38 height 16
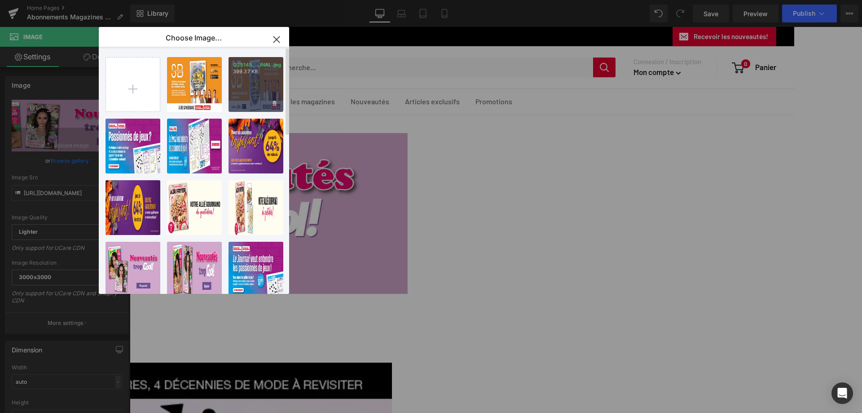
click at [244, 88] on div "Q25145_...INAL.jpg 399.37 KB" at bounding box center [256, 84] width 55 height 55
type input "[URL][DOMAIN_NAME]"
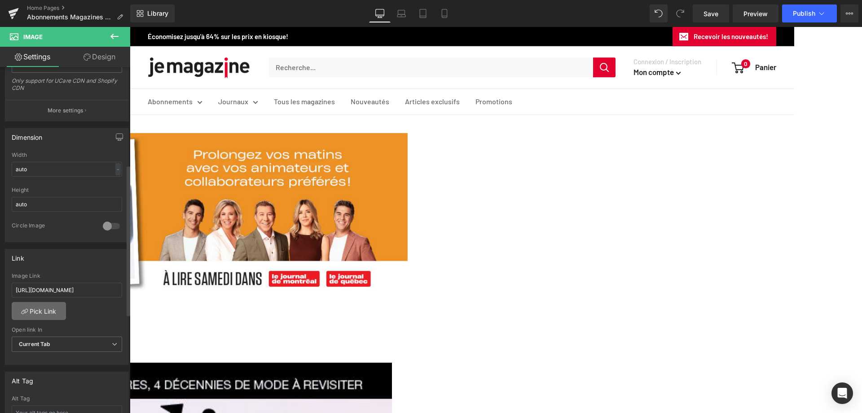
scroll to position [224, 0]
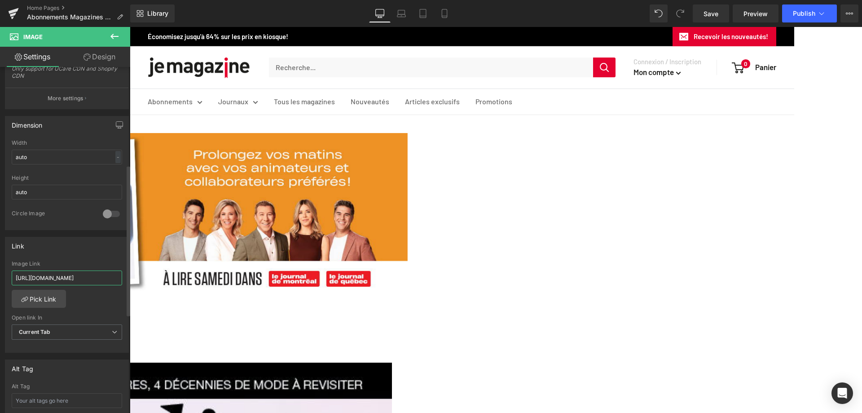
click at [14, 278] on input "https://www.jemagazine.ca/collections/magazines-cool" at bounding box center [67, 277] width 110 height 15
drag, startPoint x: 142, startPoint y: 303, endPoint x: 143, endPoint y: 277, distance: 26.0
paste input "abonnement-au-journa"
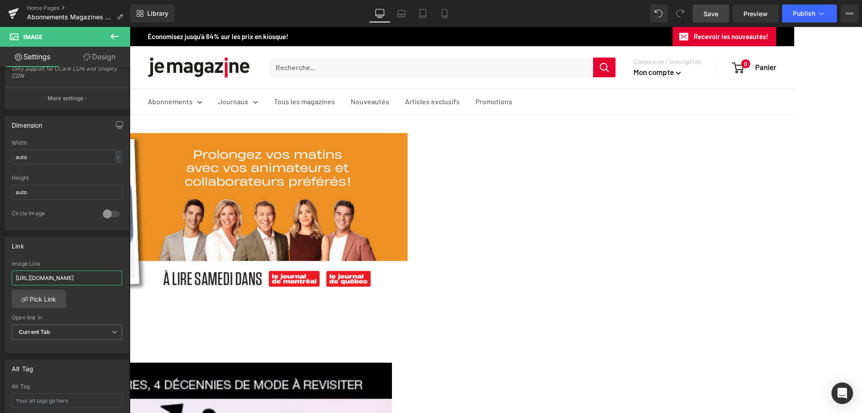
type input "https://www.jemagazine.ca/collections/abonnement-au-journal"
click at [709, 14] on span "Save" at bounding box center [711, 13] width 15 height 9
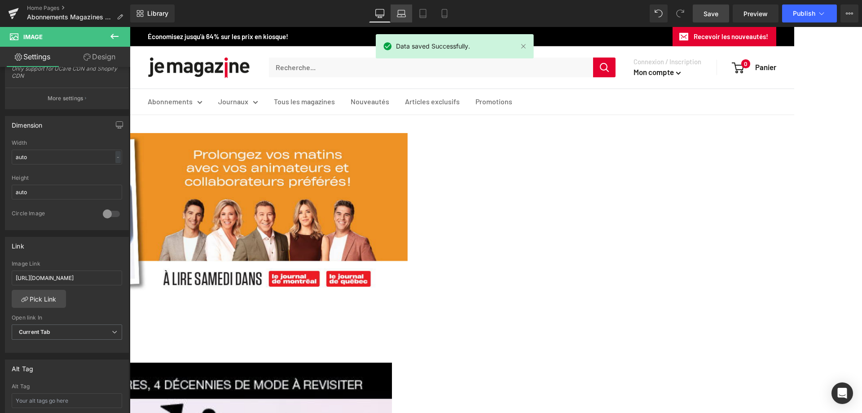
click at [400, 16] on icon at bounding box center [401, 13] width 9 height 9
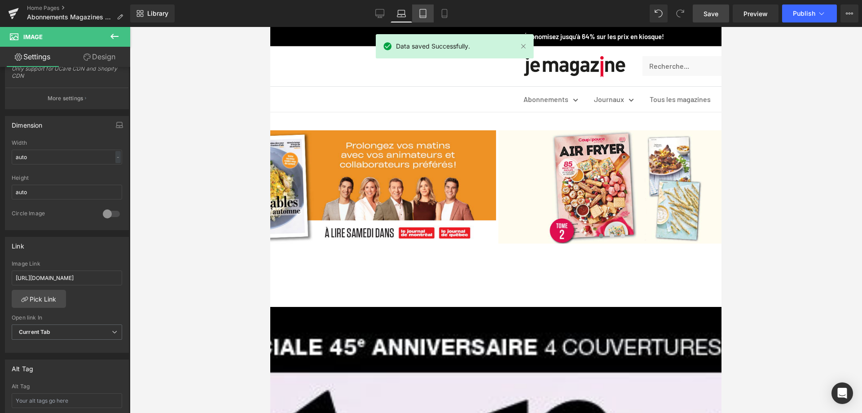
click at [420, 16] on icon at bounding box center [423, 13] width 6 height 9
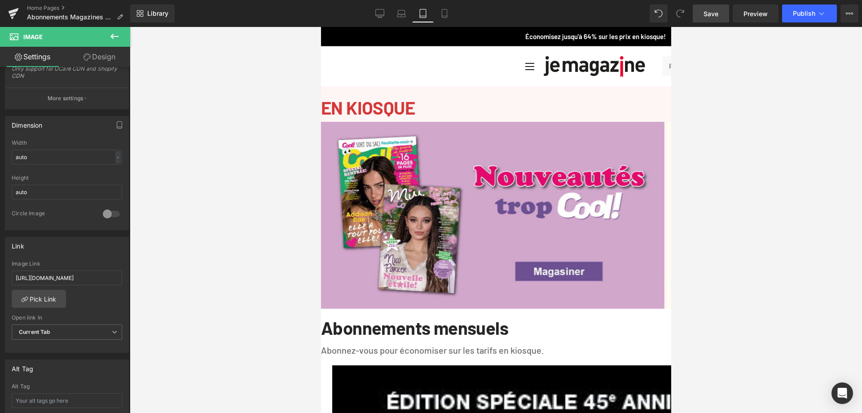
click at [321, 27] on span "Image" at bounding box center [321, 27] width 0 height 0
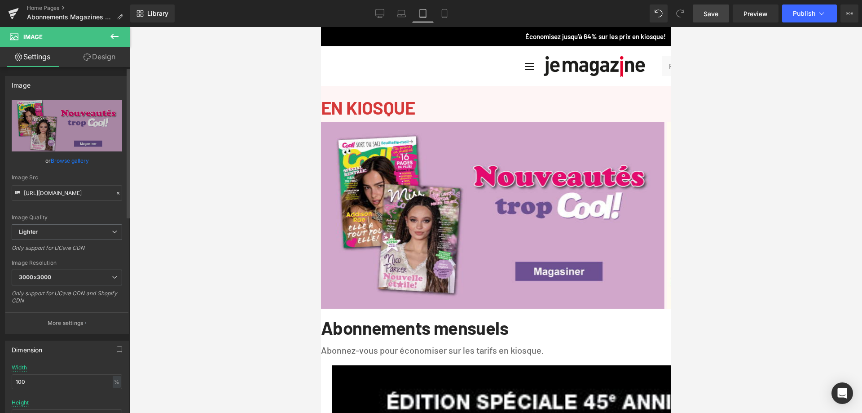
click at [72, 160] on link "Browse gallery" at bounding box center [70, 161] width 38 height 16
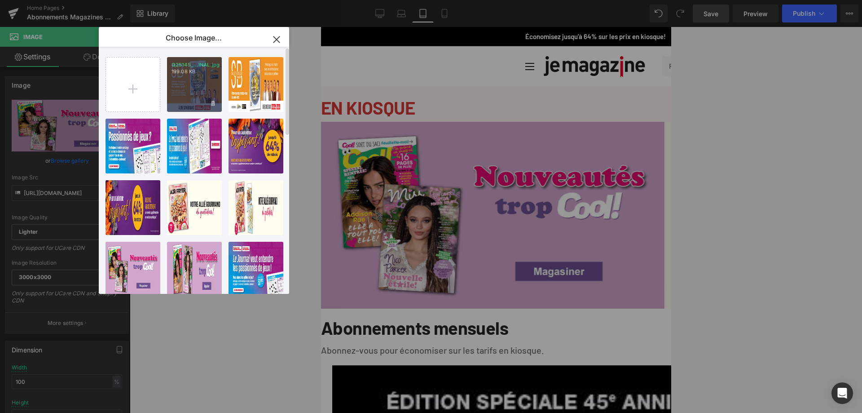
click at [174, 83] on div "Q25145_...INAL.jpg 199.08 KB" at bounding box center [194, 84] width 55 height 55
type input "https://ucarecdn.com/35643c1c-18ad-46c2-ae44-14bf7521c9e4/-/format/auto/-/previ…"
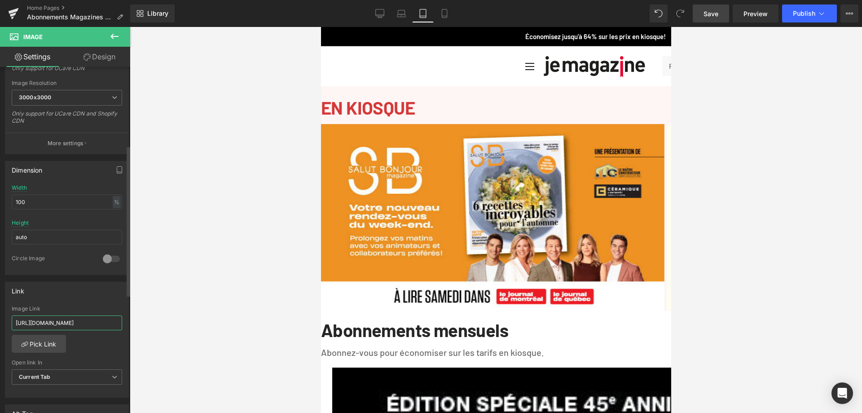
scroll to position [0, 43]
drag, startPoint x: 13, startPoint y: 322, endPoint x: 128, endPoint y: 322, distance: 114.5
click at [128, 322] on div "Image https://ucarecdn.com/35643c1c-18ad-46c2-ae44-14bf7521c9e4/-/format/auto/-…" at bounding box center [65, 242] width 130 height 350
paste input "abonnement-au-journa"
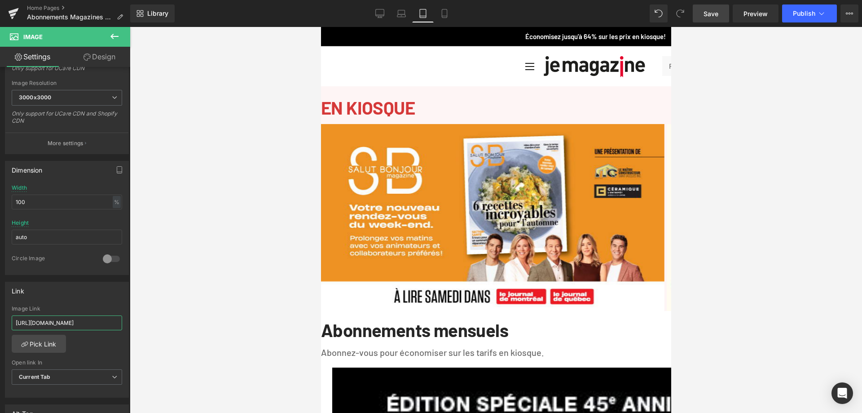
type input "https://www.jemagazine.ca/collections/abonnement-au-journal"
click at [719, 15] on link "Save" at bounding box center [711, 13] width 36 height 18
click at [448, 19] on link "Mobile" at bounding box center [445, 13] width 22 height 18
type input "auto"
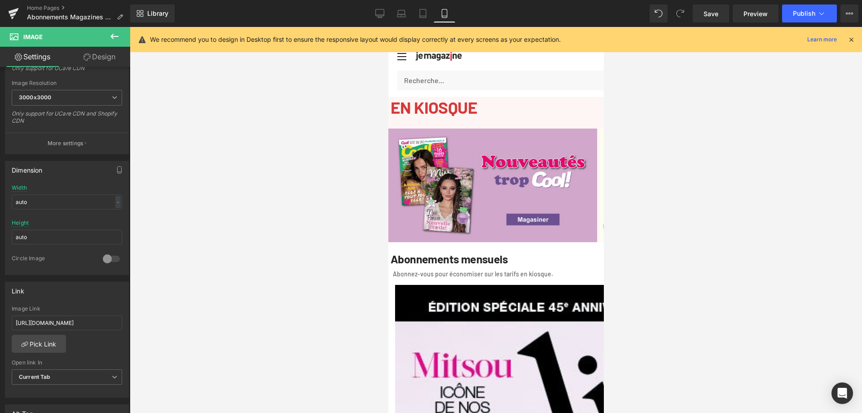
drag, startPoint x: 492, startPoint y: 198, endPoint x: 660, endPoint y: 165, distance: 171.5
click at [388, 27] on span "Image" at bounding box center [388, 27] width 0 height 0
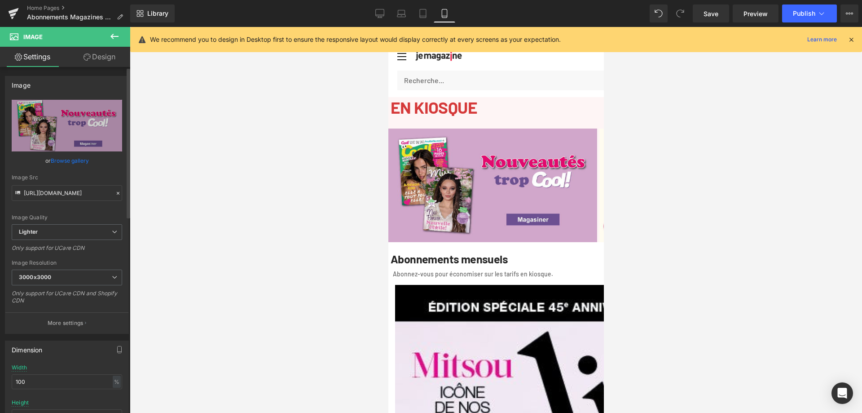
click at [65, 158] on link "Browse gallery" at bounding box center [70, 161] width 38 height 16
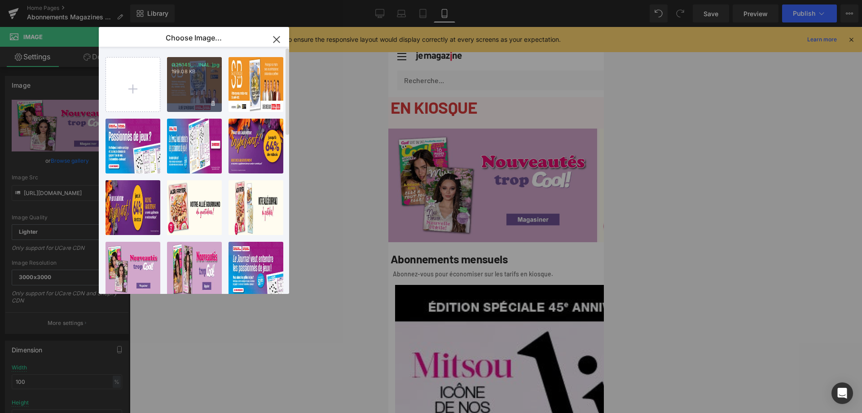
click at [191, 84] on div "Q25145_...INAL.jpg 199.08 KB" at bounding box center [194, 84] width 55 height 55
type input "https://ucarecdn.com/35643c1c-18ad-46c2-ae44-14bf7521c9e4/-/format/auto/-/previ…"
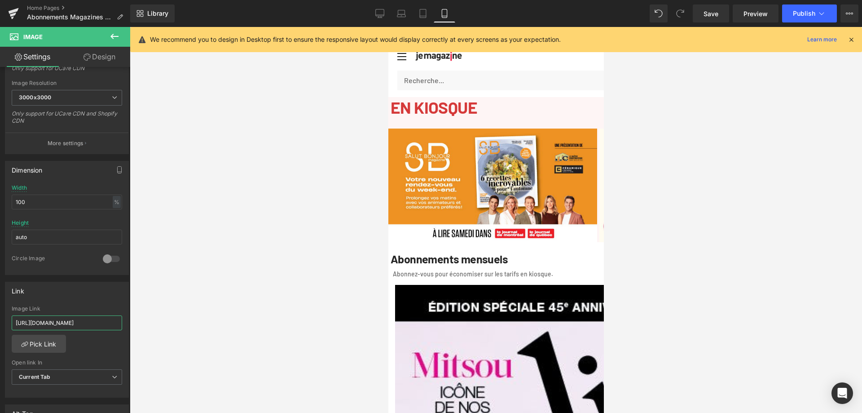
scroll to position [0, 43]
drag, startPoint x: 14, startPoint y: 320, endPoint x: 155, endPoint y: 312, distance: 141.6
click at [155, 312] on div "Image You are previewing how the will restyle your page. You can not edit Eleme…" at bounding box center [431, 214] width 862 height 428
paste input "abonnement-au-journa"
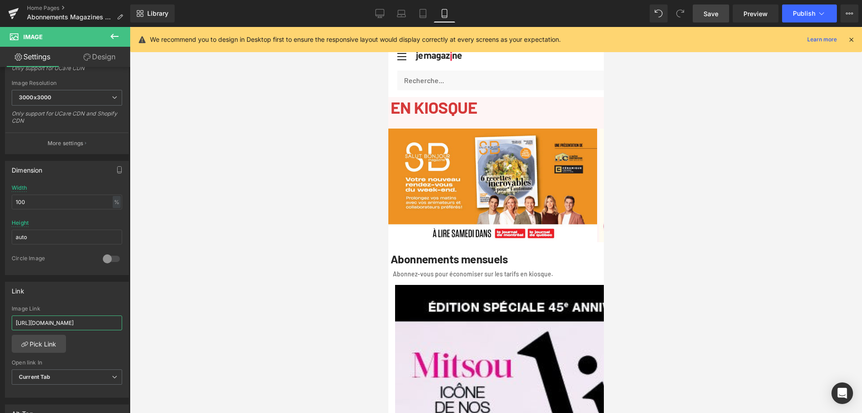
type input "https://www.jemagazine.ca/collections/abonnement-au-journal"
drag, startPoint x: 712, startPoint y: 13, endPoint x: 731, endPoint y: 14, distance: 19.8
click at [712, 13] on span "Save" at bounding box center [711, 13] width 15 height 9
click at [799, 15] on span "Publish" at bounding box center [804, 13] width 22 height 7
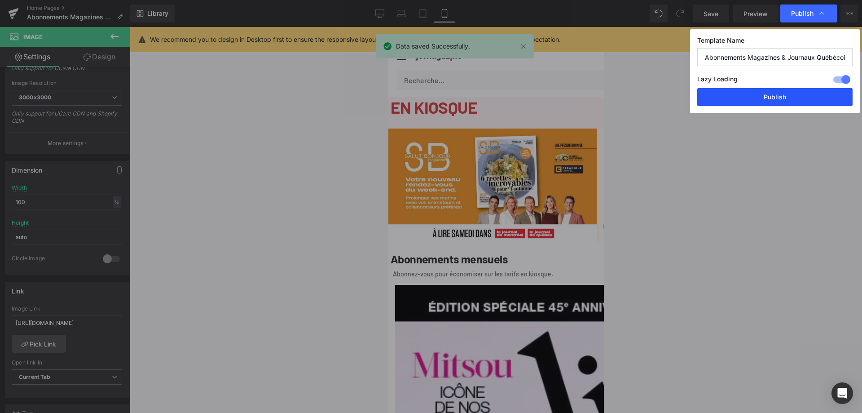
click at [768, 101] on button "Publish" at bounding box center [774, 97] width 155 height 18
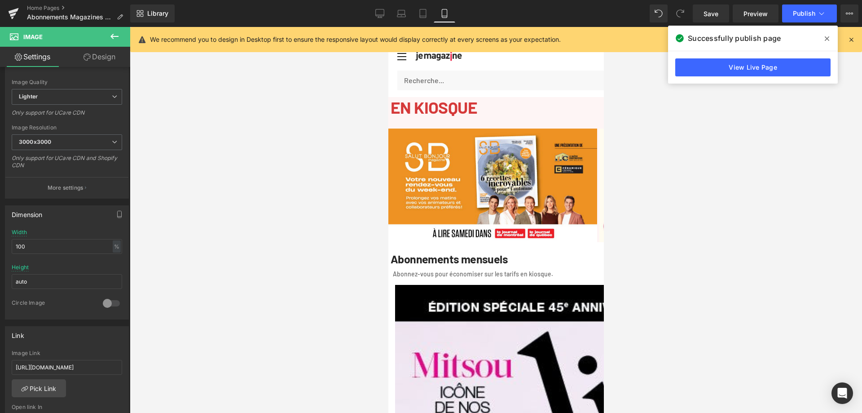
scroll to position [135, 0]
click at [53, 6] on link "Home Pages" at bounding box center [78, 7] width 103 height 7
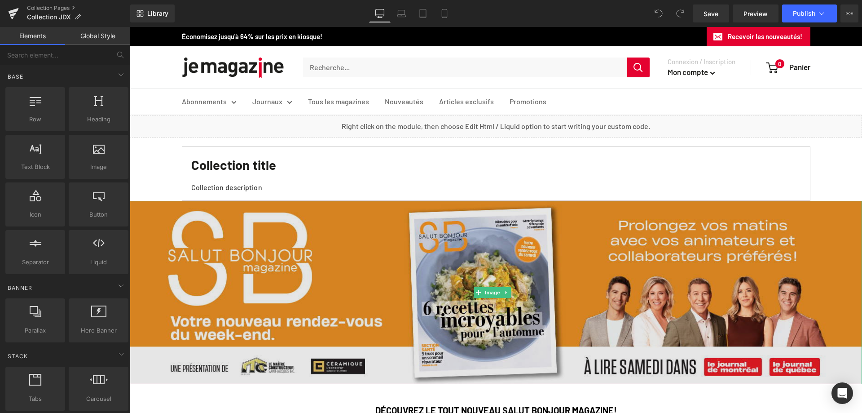
click at [435, 257] on img at bounding box center [496, 292] width 732 height 183
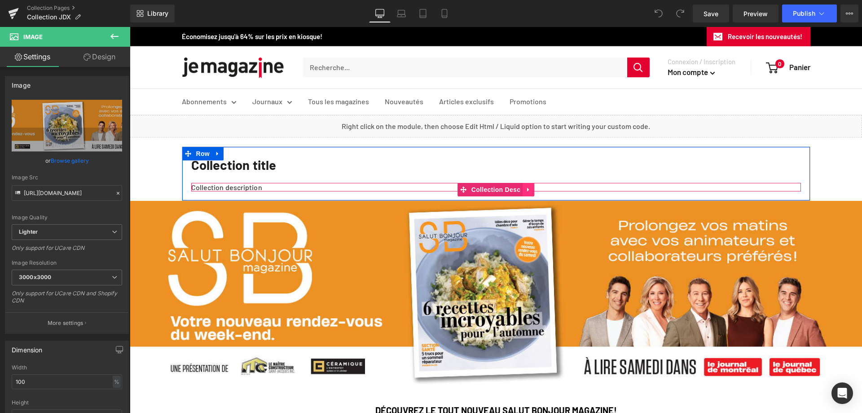
click at [527, 189] on icon at bounding box center [528, 189] width 2 height 4
click at [531, 193] on icon at bounding box center [534, 189] width 6 height 7
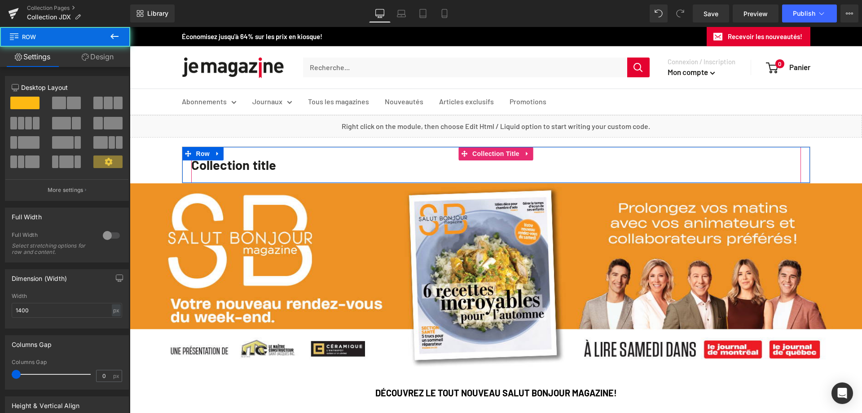
drag, startPoint x: 275, startPoint y: 190, endPoint x: 275, endPoint y: 177, distance: 13.0
click at [275, 177] on div "Collection title Collection Title Row" at bounding box center [496, 164] width 629 height 37
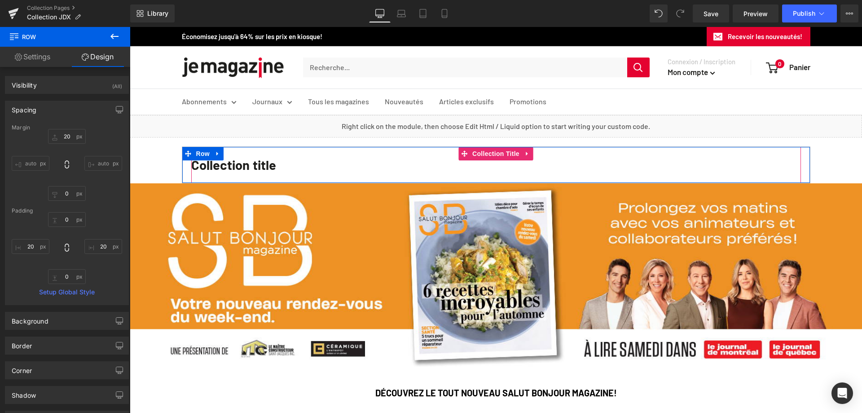
click at [333, 166] on h1 "Collection title" at bounding box center [496, 165] width 610 height 36
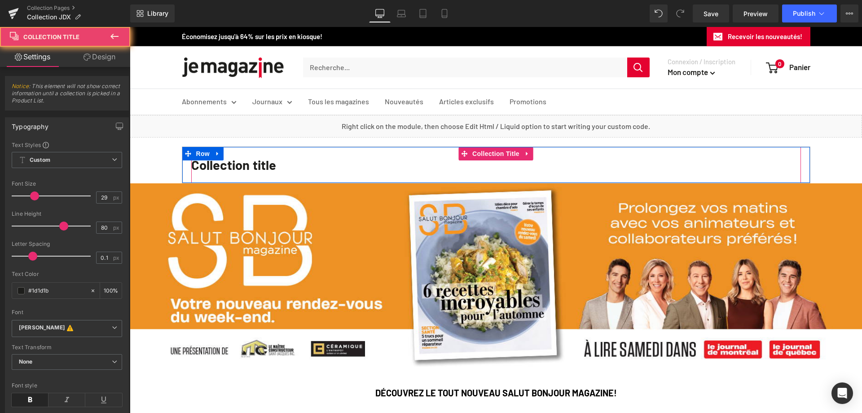
click at [268, 165] on h1 "Collection title" at bounding box center [496, 165] width 610 height 36
click at [209, 172] on h1 "Collection title" at bounding box center [496, 165] width 610 height 36
click at [269, 167] on h1 "Collection title" at bounding box center [496, 165] width 610 height 36
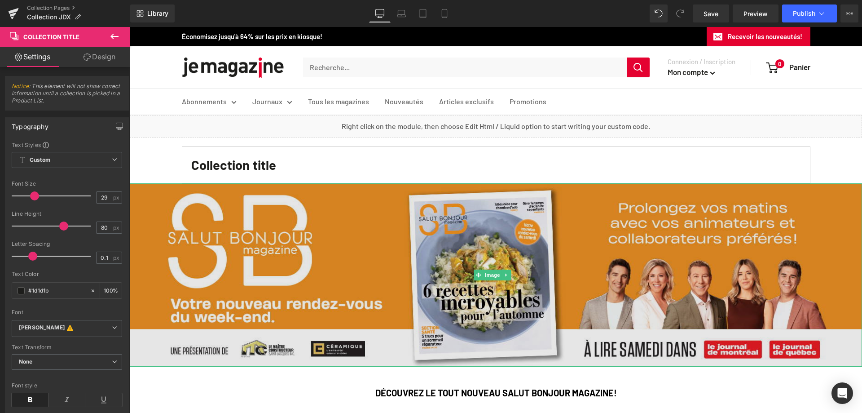
click at [389, 266] on img at bounding box center [496, 274] width 732 height 183
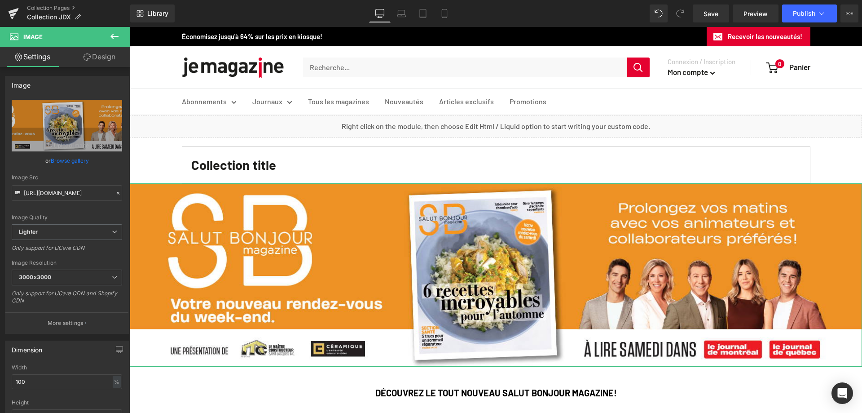
click at [91, 59] on link "Design" at bounding box center [99, 57] width 65 height 20
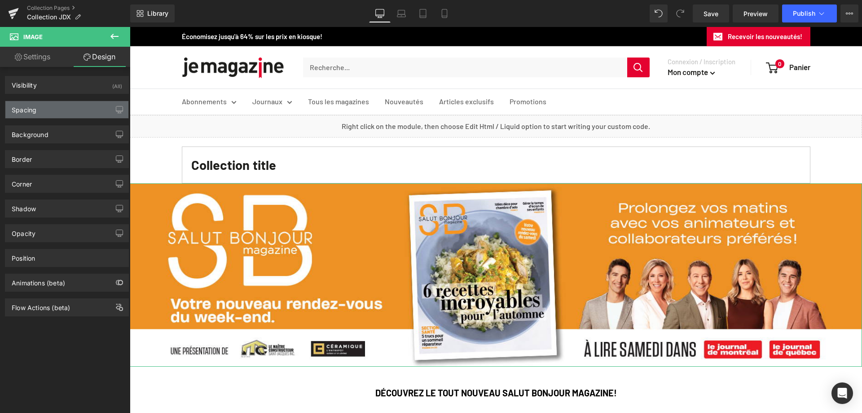
click at [30, 115] on div "Spacing" at bounding box center [66, 109] width 123 height 17
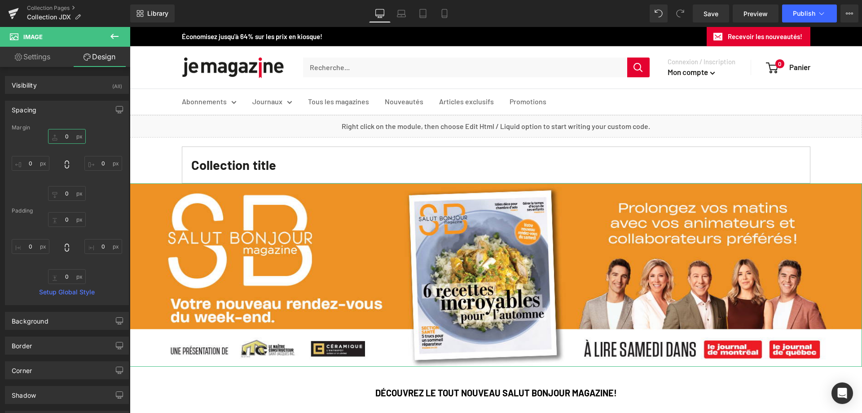
click at [64, 135] on input "0" at bounding box center [67, 136] width 38 height 15
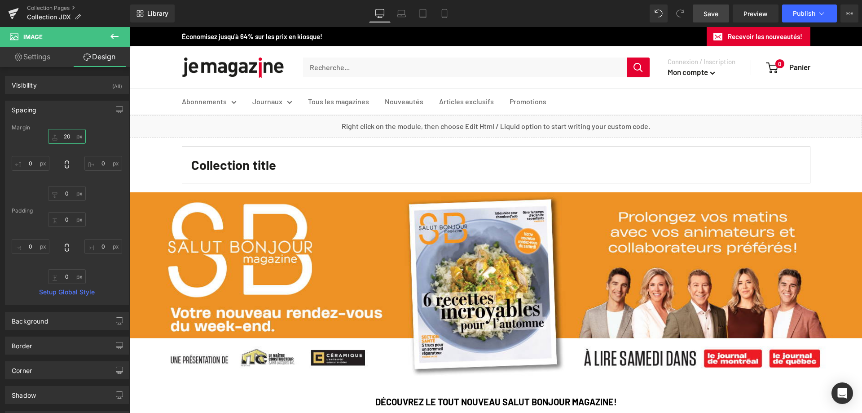
type input "20"
drag, startPoint x: 706, startPoint y: 15, endPoint x: 814, endPoint y: 11, distance: 108.3
click at [707, 15] on span "Save" at bounding box center [711, 13] width 15 height 9
click at [814, 10] on span "Publish" at bounding box center [804, 13] width 22 height 7
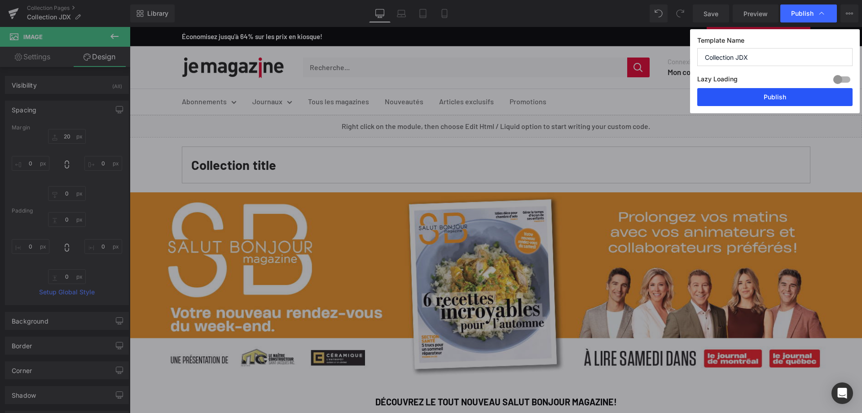
click at [757, 98] on button "Publish" at bounding box center [774, 97] width 155 height 18
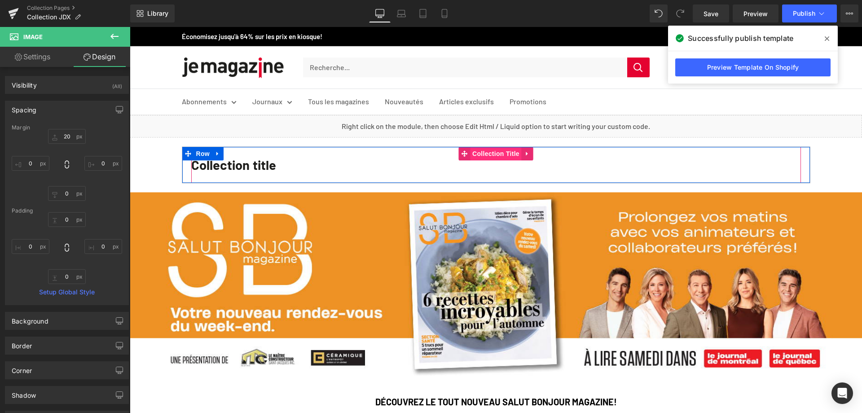
click at [488, 156] on span "Collection Title" at bounding box center [496, 153] width 52 height 13
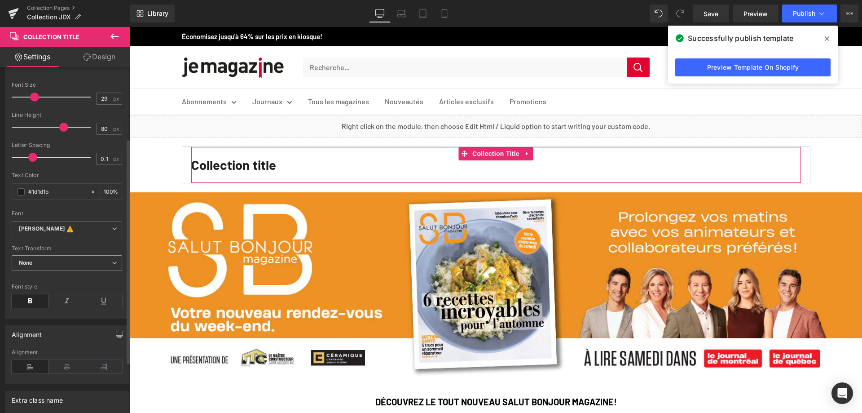
scroll to position [135, 0]
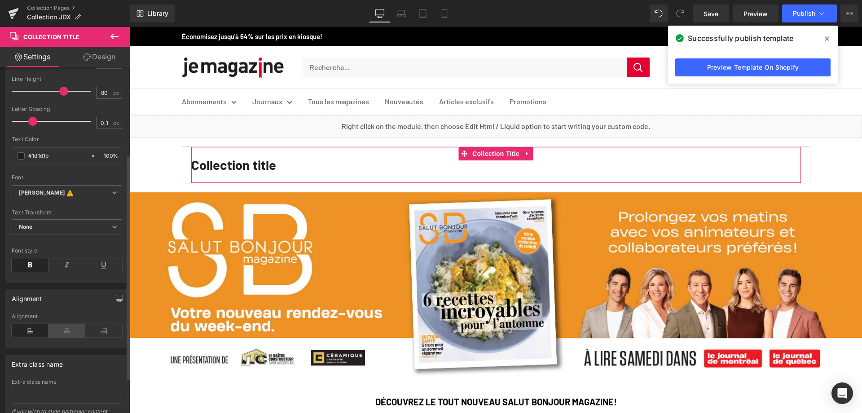
click at [58, 333] on icon at bounding box center [66, 330] width 37 height 13
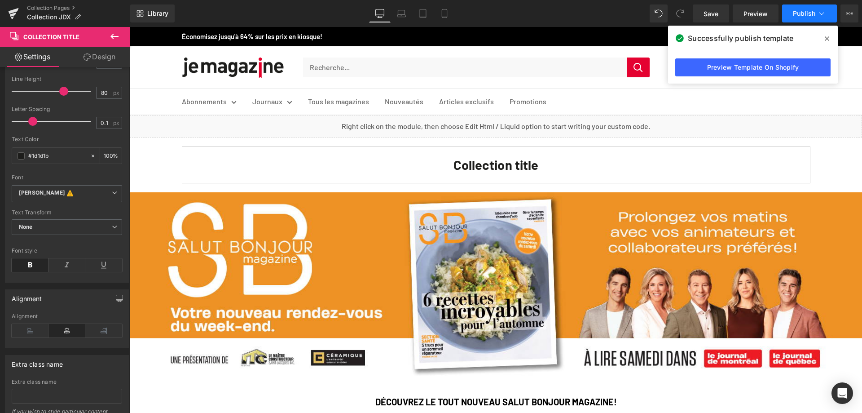
click at [801, 13] on span "Publish" at bounding box center [804, 13] width 22 height 7
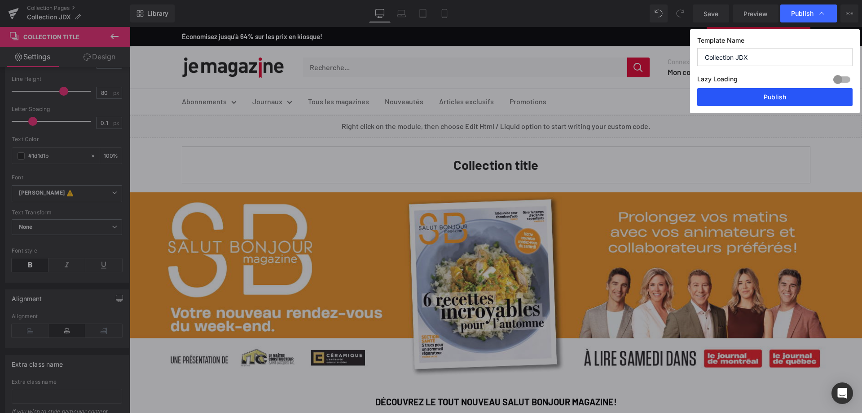
click at [788, 101] on button "Publish" at bounding box center [774, 97] width 155 height 18
